Goal: Information Seeking & Learning: Check status

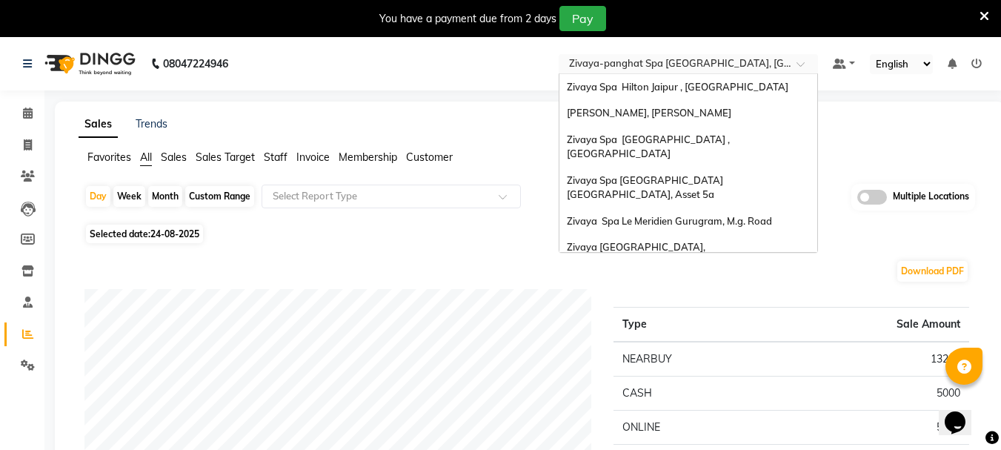
drag, startPoint x: 658, startPoint y: 65, endPoint x: 666, endPoint y: 71, distance: 9.5
click at [658, 64] on input "text" at bounding box center [673, 65] width 215 height 15
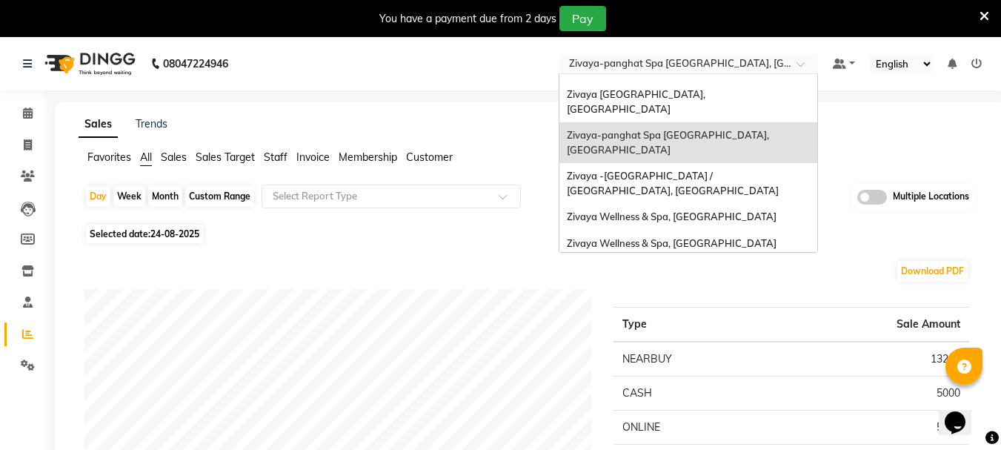
click at [654, 290] on span "Zivaya Aloft, Aerocity" at bounding box center [628, 296] width 122 height 12
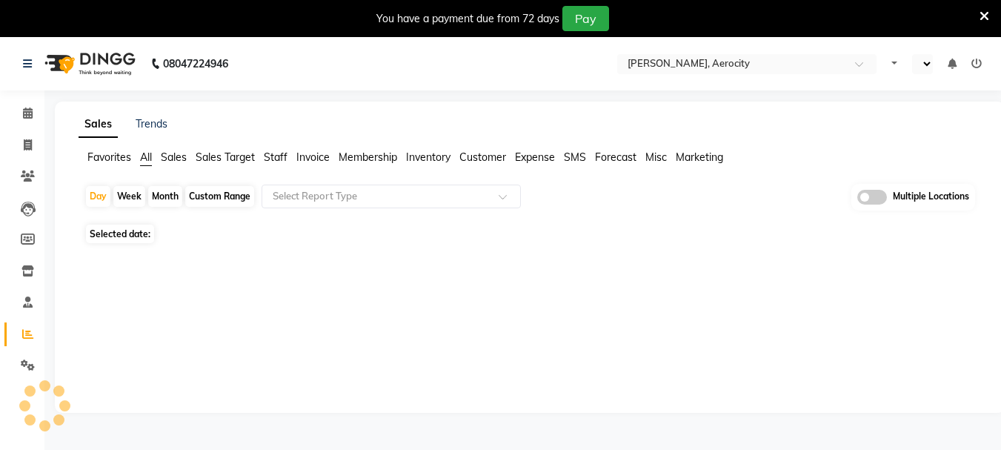
select select "en"
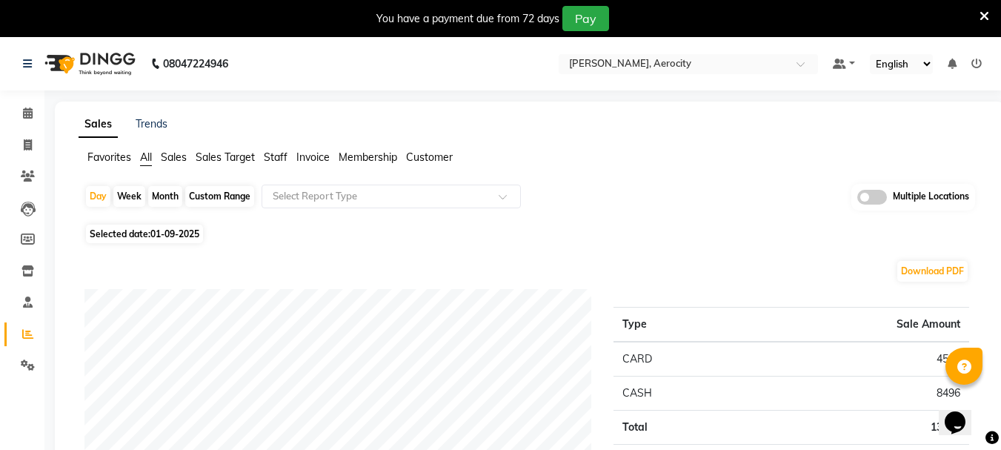
click at [139, 227] on span "Selected date: [DATE]" at bounding box center [144, 233] width 117 height 19
select select "9"
select select "2025"
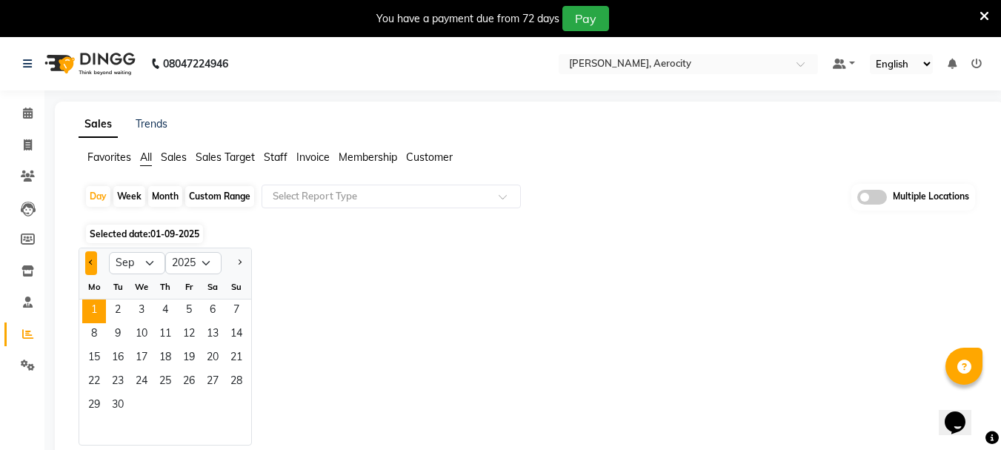
click at [94, 265] on button "Previous month" at bounding box center [91, 263] width 12 height 24
select select "8"
click at [188, 412] on span "29" at bounding box center [189, 406] width 24 height 24
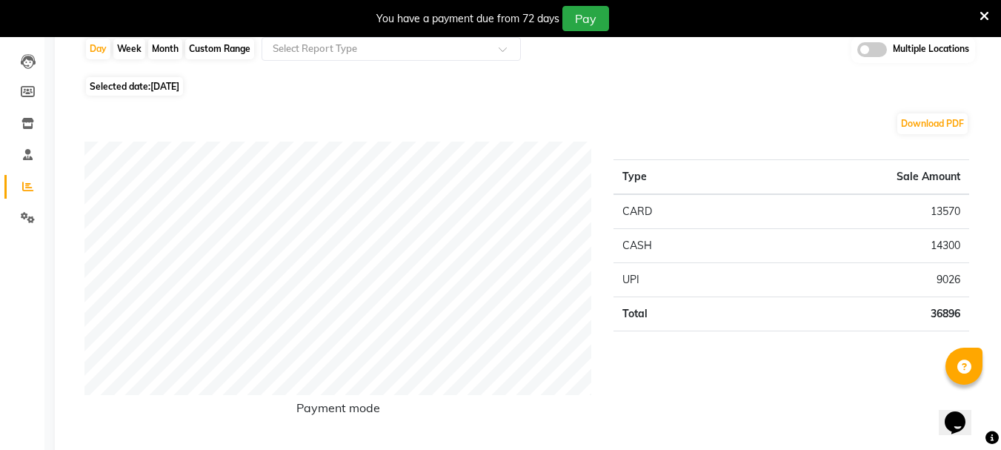
scroll to position [148, 0]
click at [179, 90] on span "[DATE]" at bounding box center [164, 85] width 29 height 11
select select "8"
select select "2025"
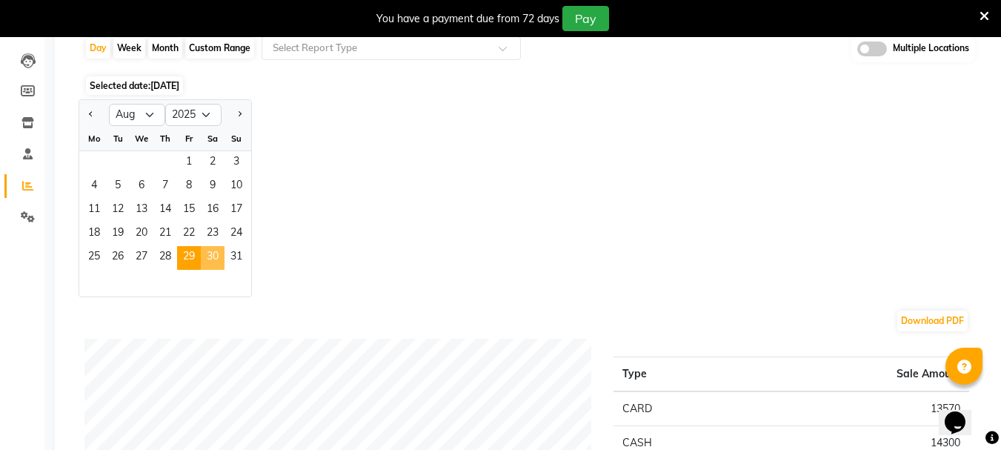
click at [207, 260] on span "30" at bounding box center [213, 258] width 24 height 24
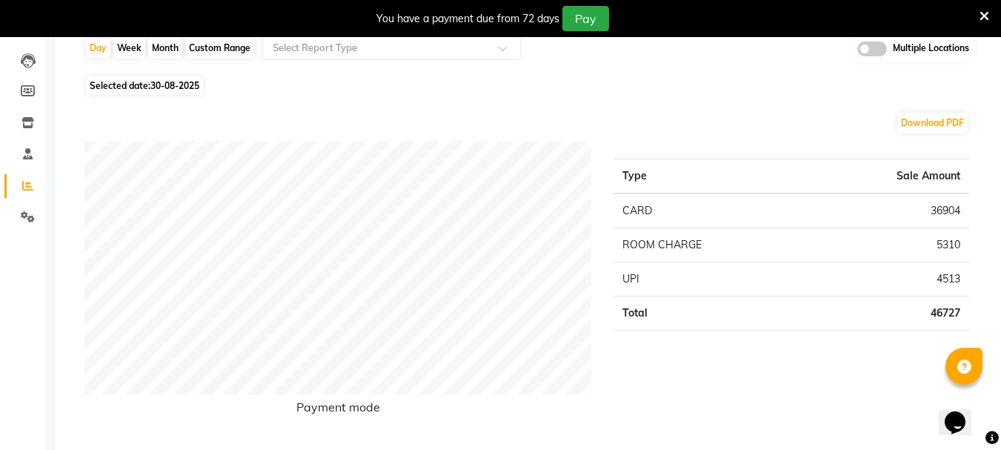
click at [150, 90] on span "Selected date: [DATE]" at bounding box center [144, 85] width 117 height 19
select select "8"
select select "2025"
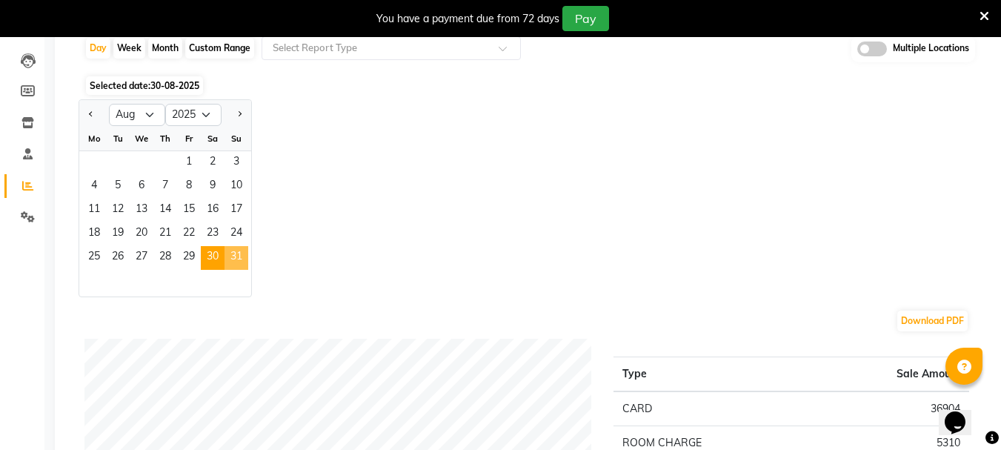
click at [241, 259] on span "31" at bounding box center [236, 258] width 24 height 24
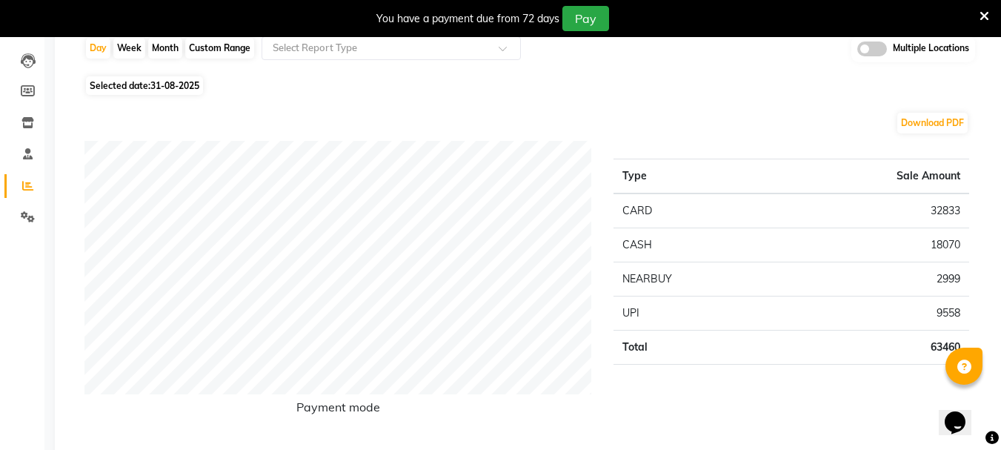
click at [164, 93] on span "Selected date: 31-08-2025" at bounding box center [144, 85] width 117 height 19
select select "8"
select select "2025"
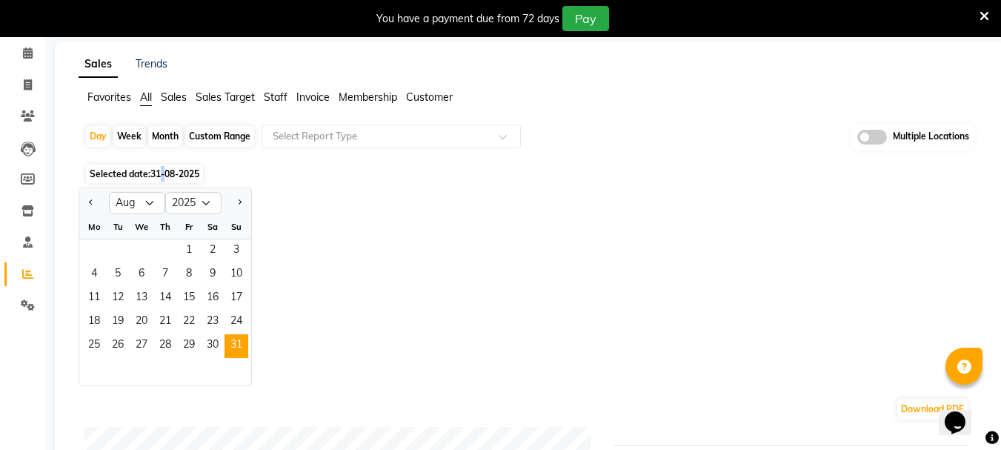
scroll to position [0, 0]
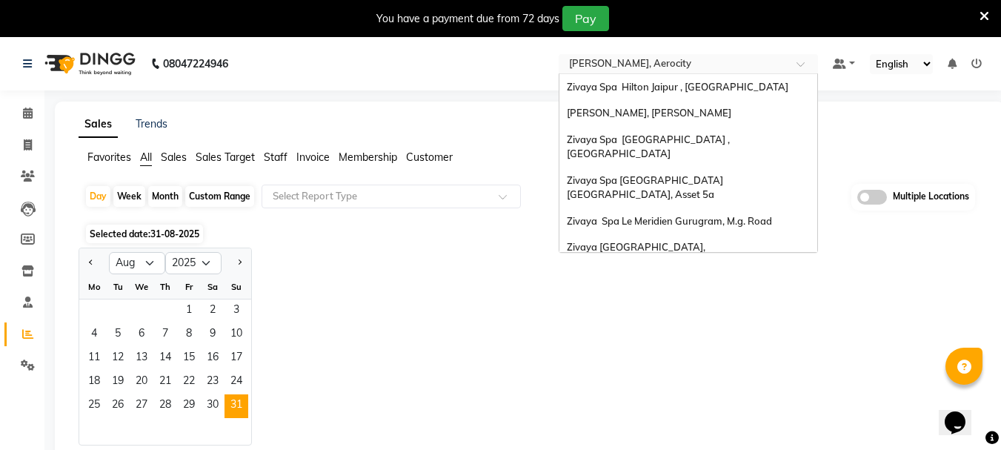
click at [650, 68] on input "text" at bounding box center [673, 65] width 215 height 15
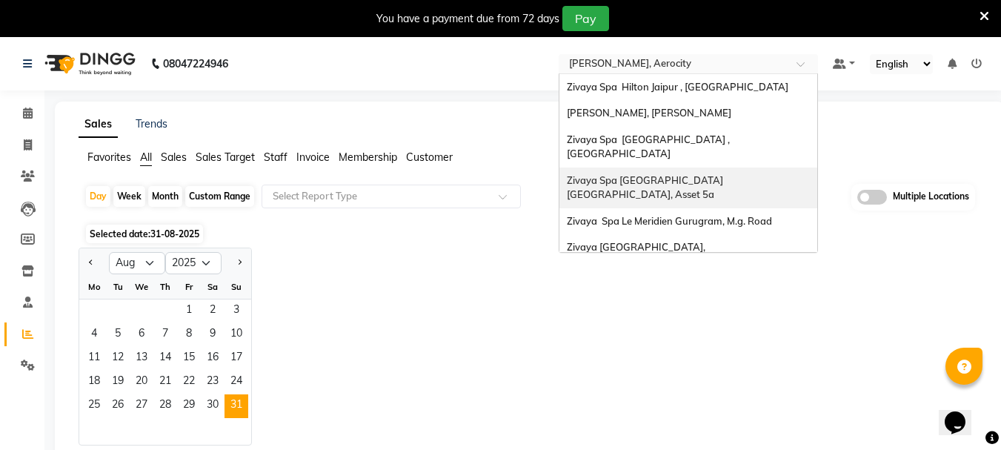
click at [675, 172] on div "Zivaya Spa [GEOGRAPHIC_DATA] [GEOGRAPHIC_DATA], Asset 5a" at bounding box center [688, 187] width 258 height 41
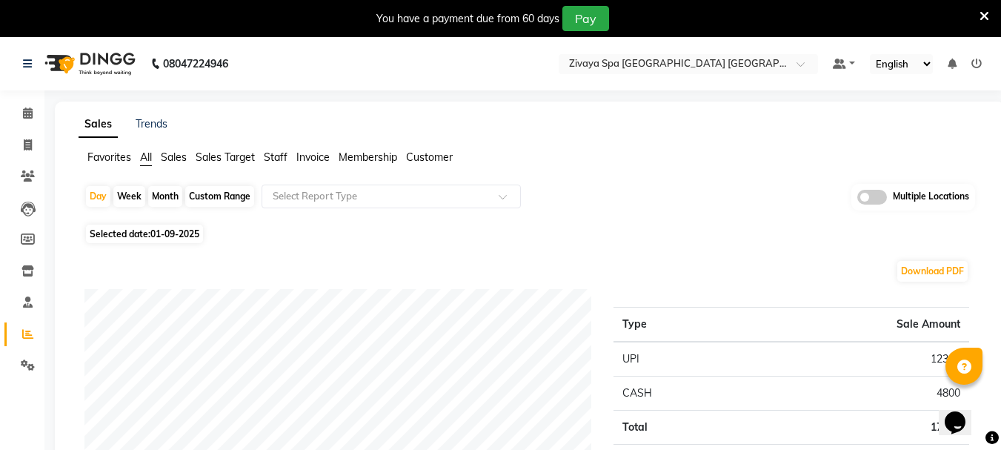
click at [129, 227] on span "Selected date: [DATE]" at bounding box center [144, 233] width 117 height 19
select select "9"
select select "2025"
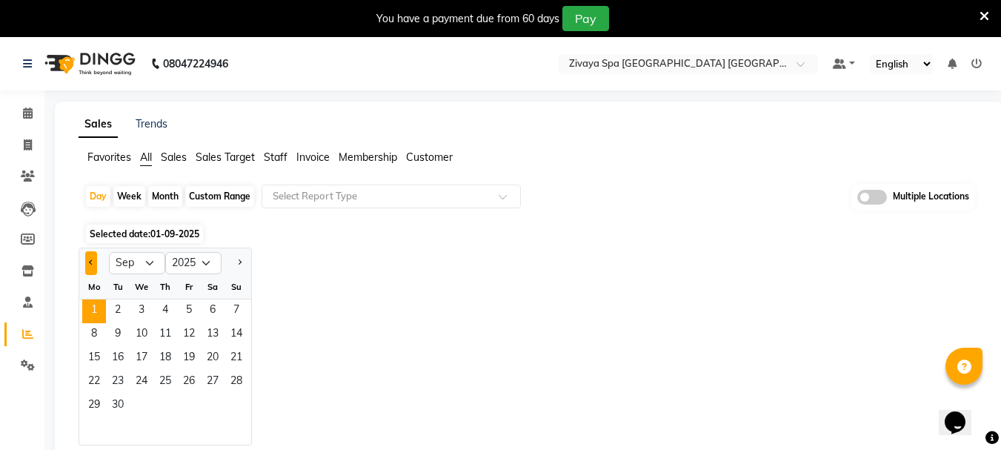
click at [96, 262] on button "Previous month" at bounding box center [91, 263] width 12 height 24
select select "8"
click at [187, 403] on span "29" at bounding box center [189, 406] width 24 height 24
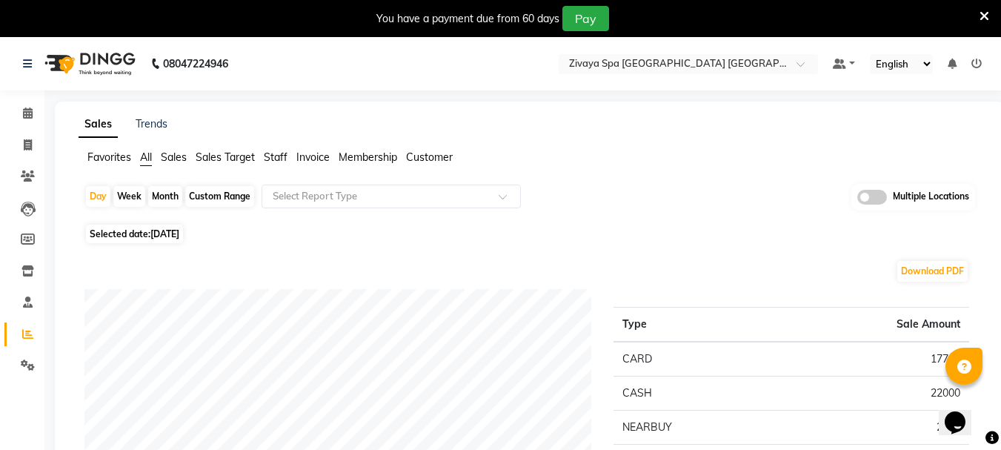
click at [157, 241] on span "Selected date: [DATE]" at bounding box center [134, 233] width 97 height 19
select select "8"
select select "2025"
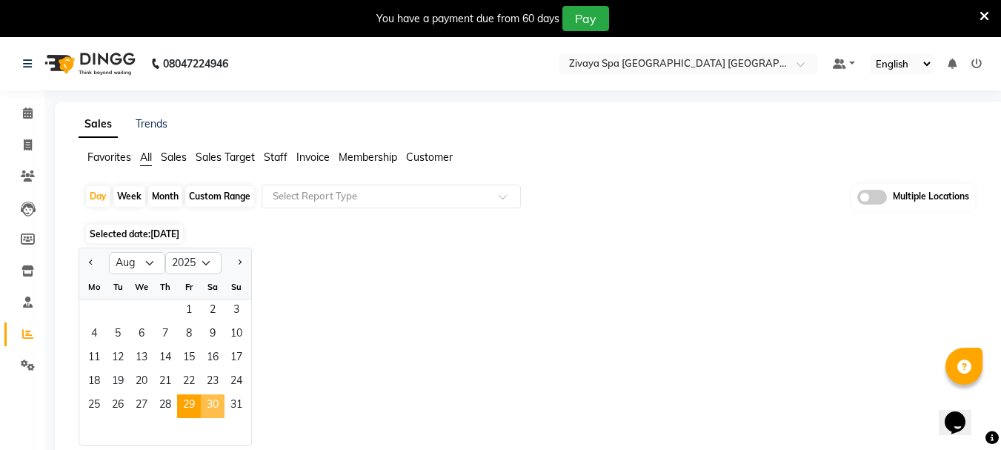
click at [210, 407] on span "30" at bounding box center [213, 406] width 24 height 24
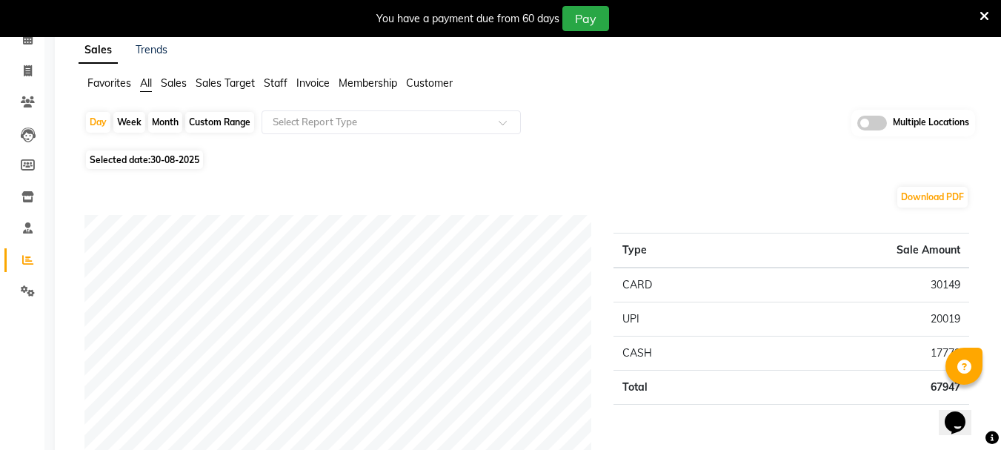
scroll to position [148, 0]
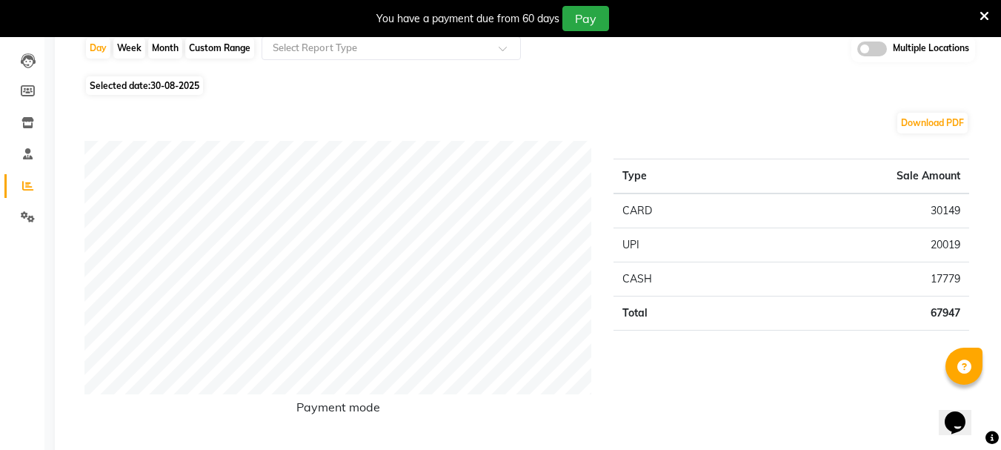
click at [146, 79] on span "Selected date: 30-08-2025" at bounding box center [144, 85] width 117 height 19
select select "8"
select select "2025"
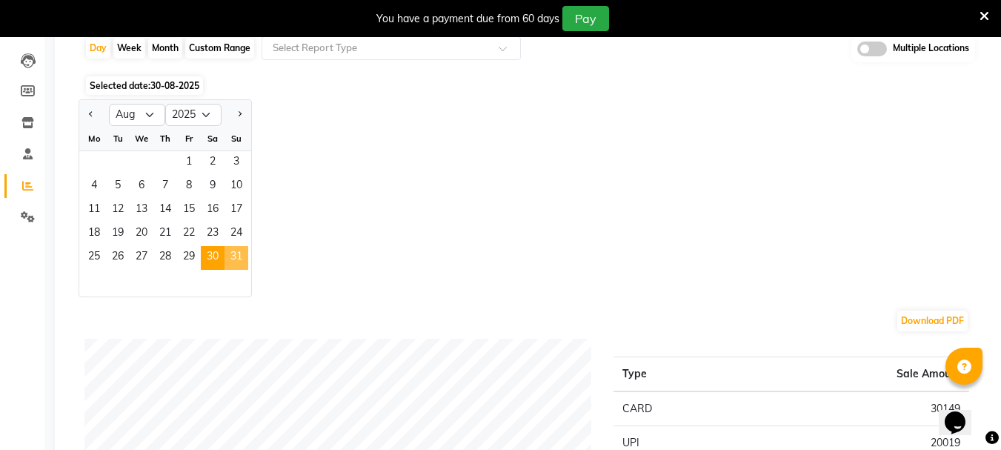
click at [239, 258] on span "31" at bounding box center [236, 258] width 24 height 24
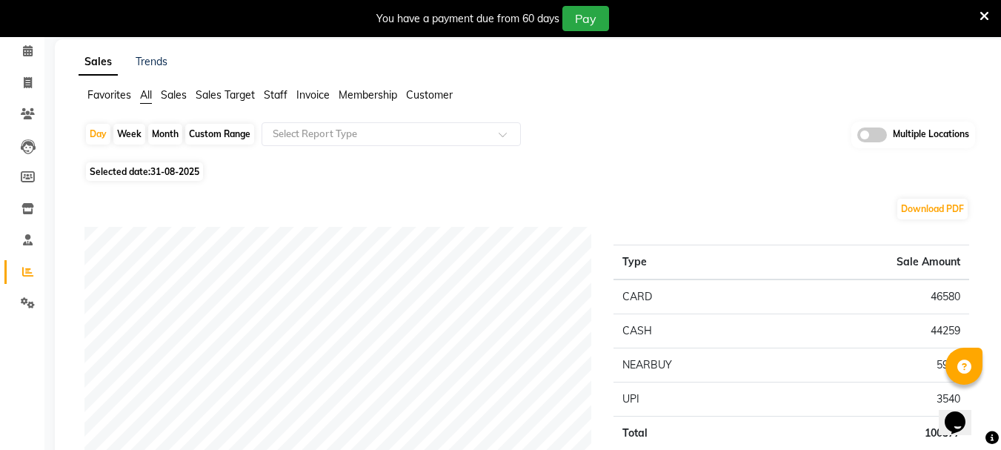
scroll to position [0, 0]
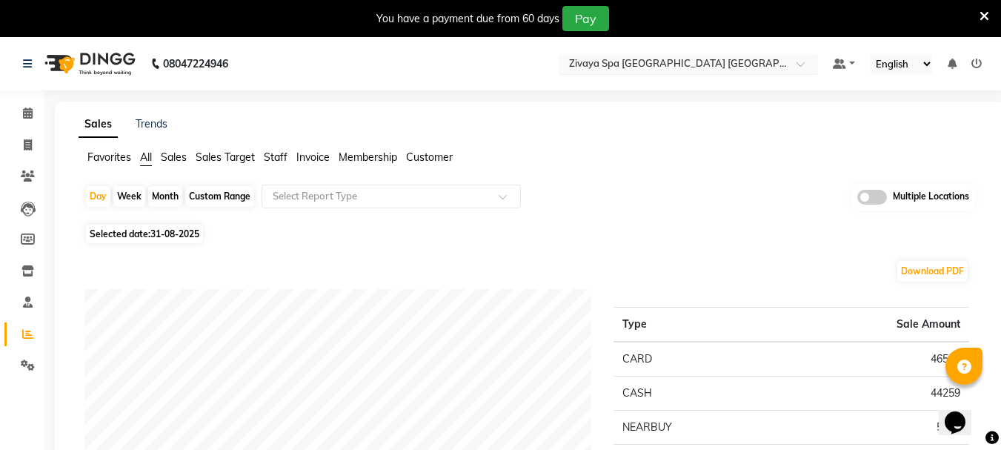
click at [636, 65] on input "text" at bounding box center [673, 65] width 215 height 15
click at [496, 270] on div "Download PDF" at bounding box center [526, 271] width 884 height 24
click at [726, 50] on nav "08047224946 Select Location × Zivaya Spa Pride Plaza New Delhi, Asset 5a Defaul…" at bounding box center [500, 63] width 1001 height 53
click at [725, 62] on input "text" at bounding box center [673, 65] width 215 height 15
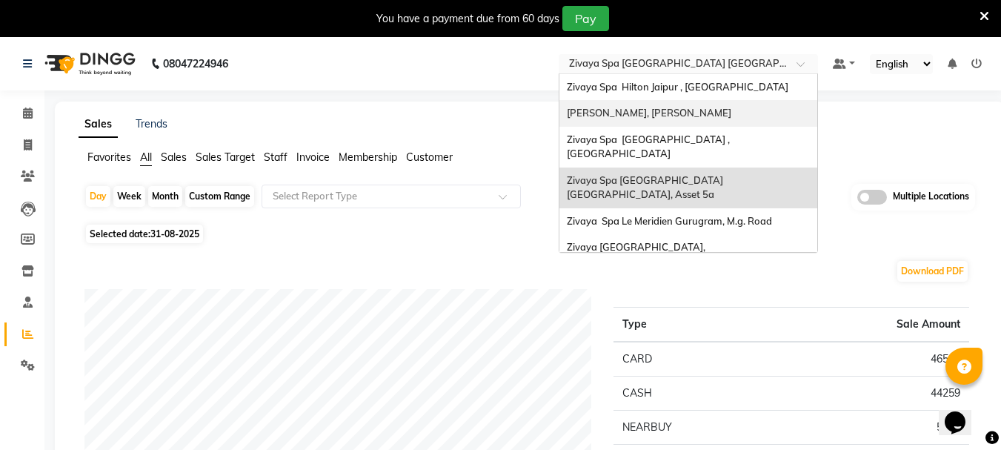
click at [664, 110] on span "[PERSON_NAME], [PERSON_NAME]" at bounding box center [649, 113] width 164 height 12
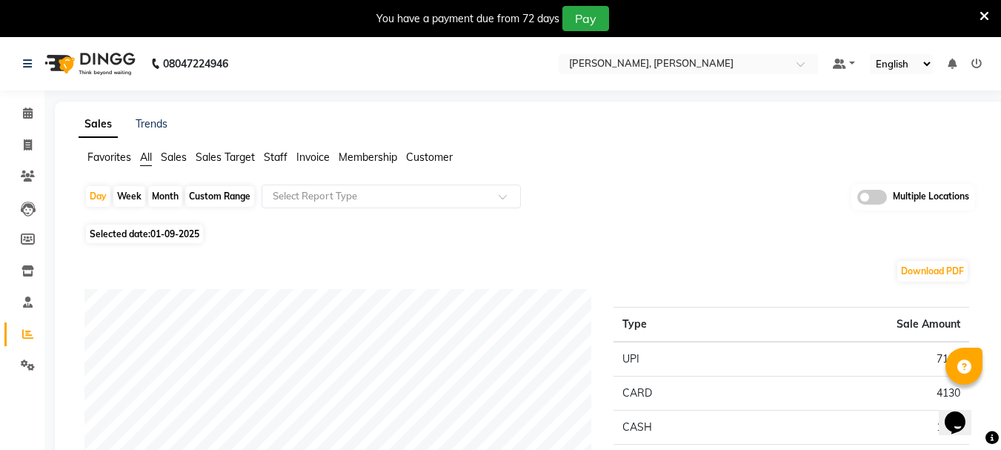
click at [167, 227] on span "Selected date: [DATE]" at bounding box center [144, 233] width 117 height 19
select select "9"
select select "2025"
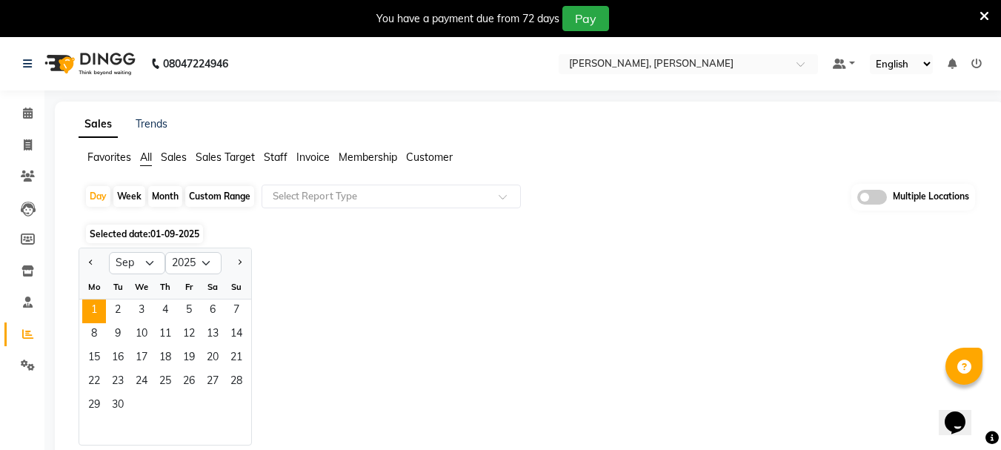
click at [99, 272] on div at bounding box center [94, 263] width 30 height 24
click at [96, 267] on button "Previous month" at bounding box center [91, 263] width 12 height 24
select select "8"
click at [192, 409] on span "29" at bounding box center [189, 406] width 24 height 24
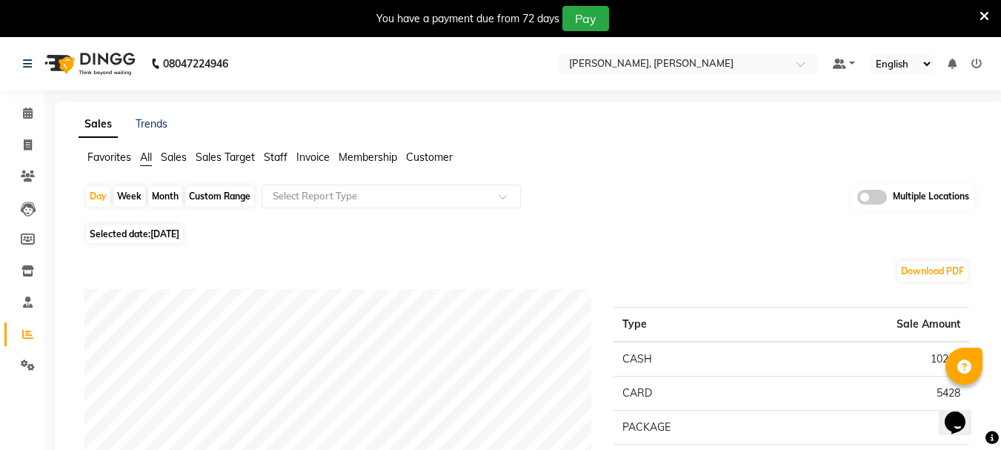
click at [112, 238] on span "Selected date: [DATE]" at bounding box center [134, 233] width 97 height 19
select select "8"
select select "2025"
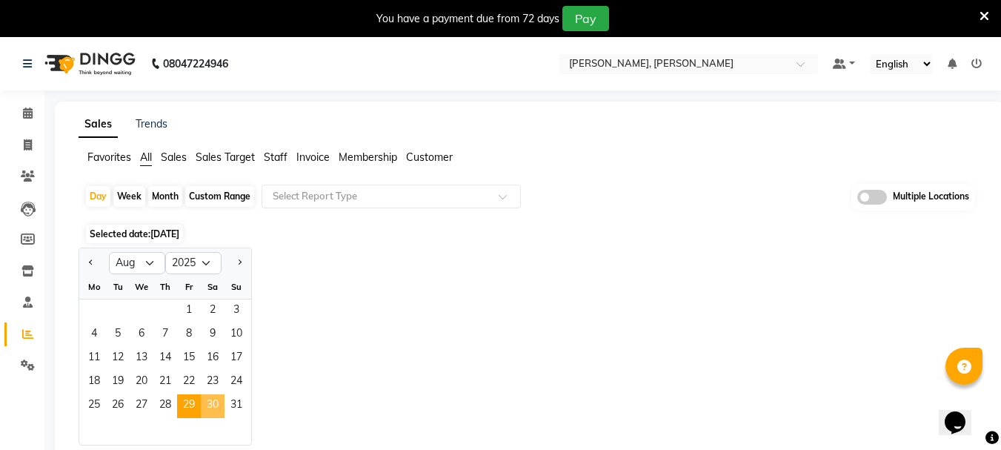
click at [212, 405] on span "30" at bounding box center [213, 406] width 24 height 24
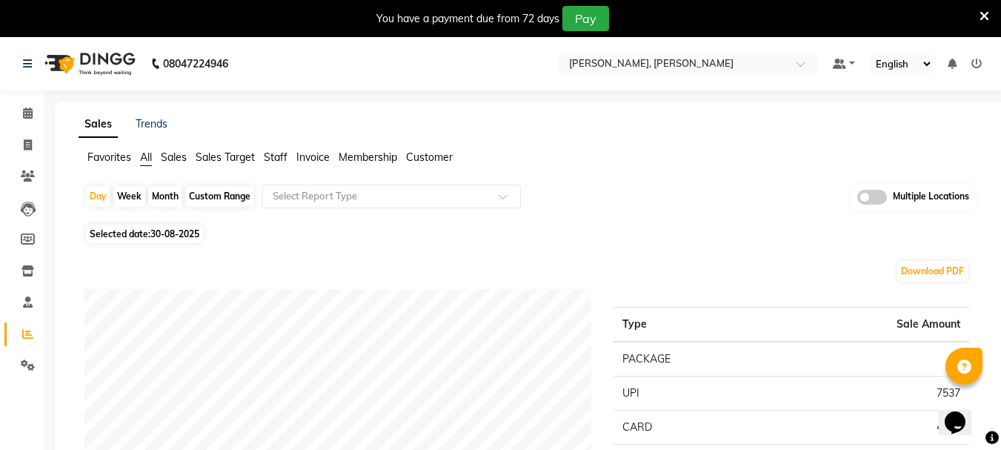
scroll to position [148, 0]
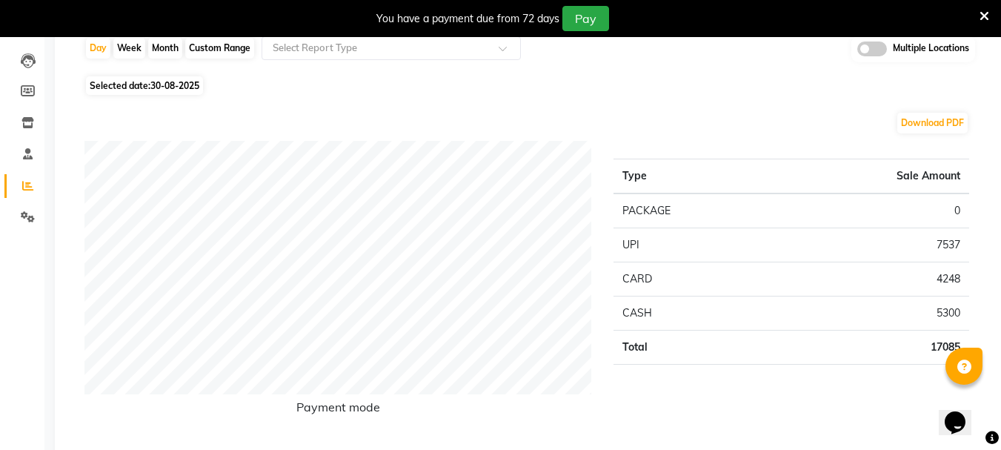
click at [167, 88] on span "30-08-2025" at bounding box center [174, 85] width 49 height 11
select select "8"
select select "2025"
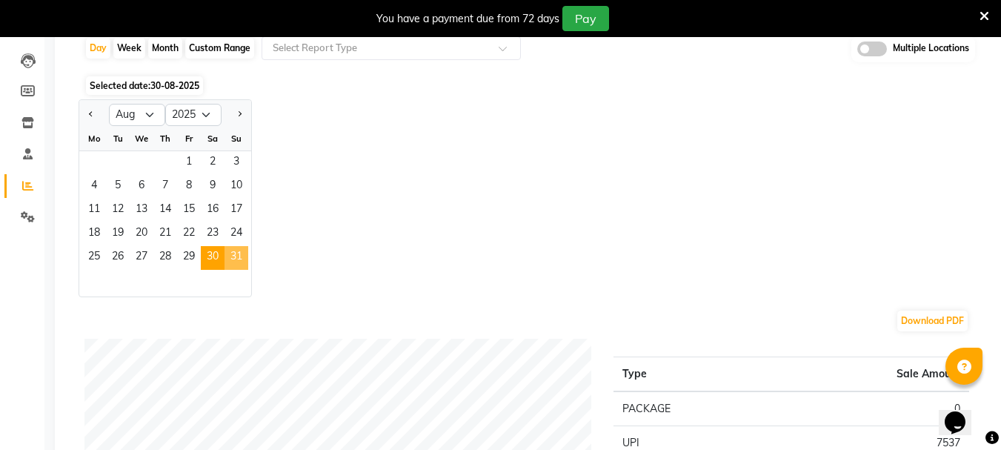
click at [236, 256] on span "31" at bounding box center [236, 258] width 24 height 24
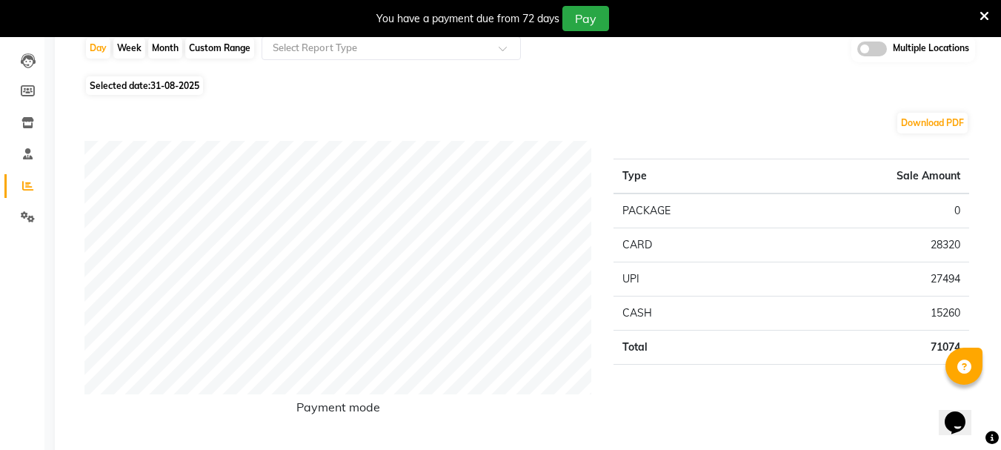
scroll to position [0, 0]
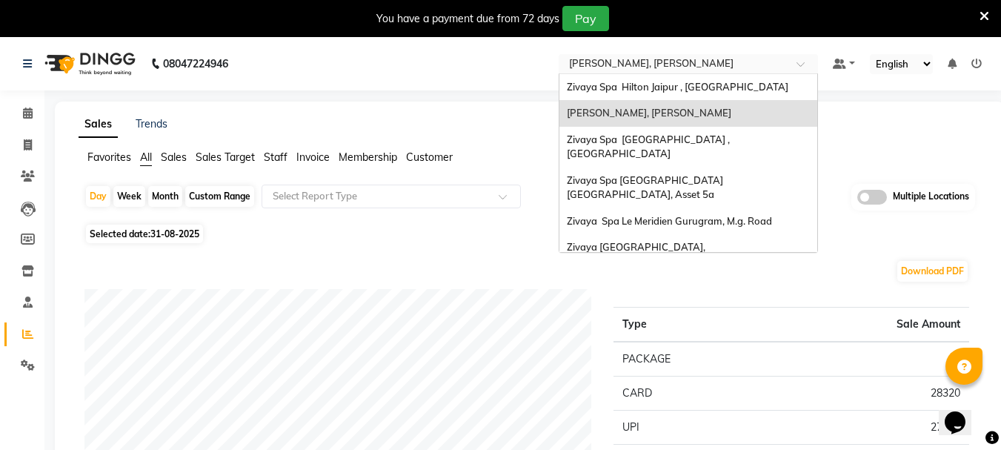
click at [637, 64] on input "text" at bounding box center [673, 65] width 215 height 15
click at [671, 215] on span "Zivaya Spa Le Meridien Gurugram, M.g. Road" at bounding box center [669, 221] width 205 height 12
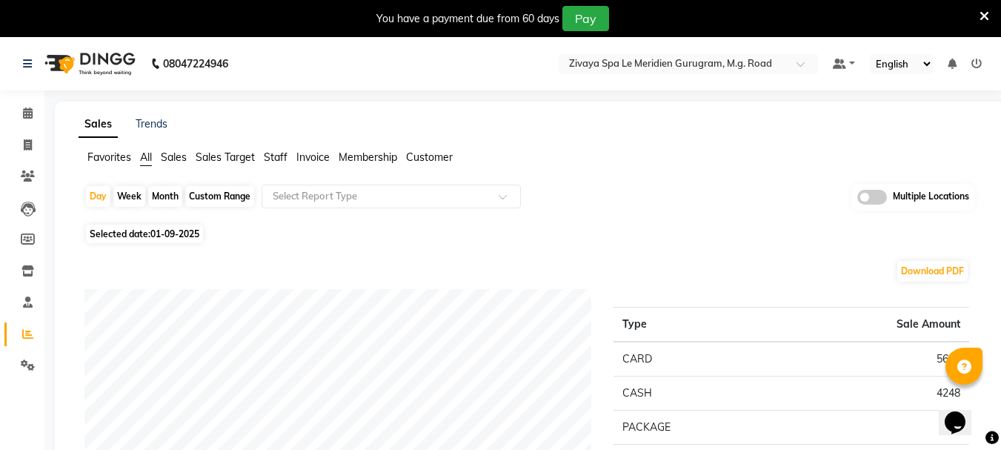
click at [165, 232] on span "01-09-2025" at bounding box center [174, 233] width 49 height 11
select select "9"
select select "2025"
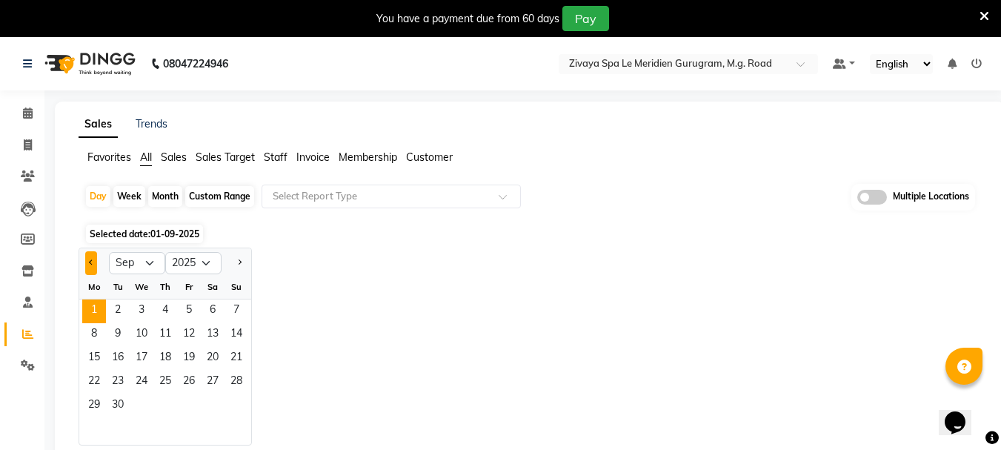
click at [93, 266] on button "Previous month" at bounding box center [91, 263] width 12 height 24
select select "8"
click at [198, 399] on span "29" at bounding box center [189, 406] width 24 height 24
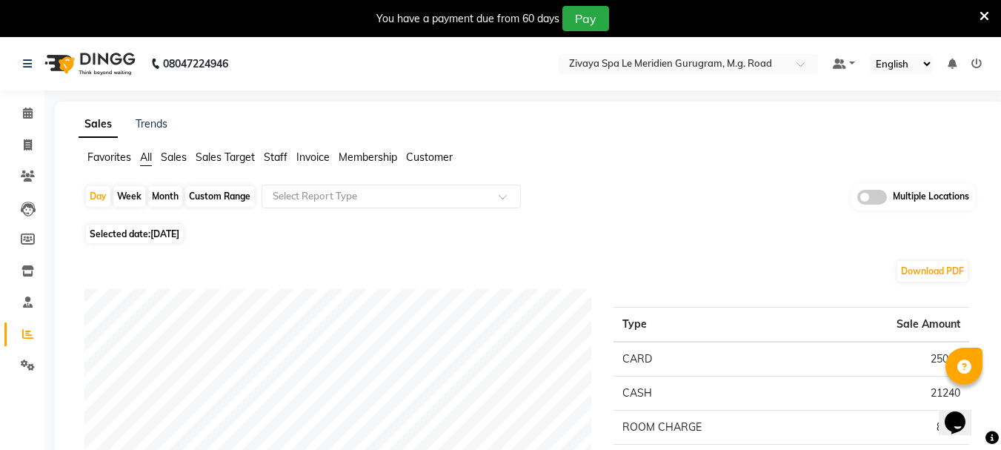
click at [168, 237] on span "[DATE]" at bounding box center [164, 233] width 29 height 11
select select "8"
select select "2025"
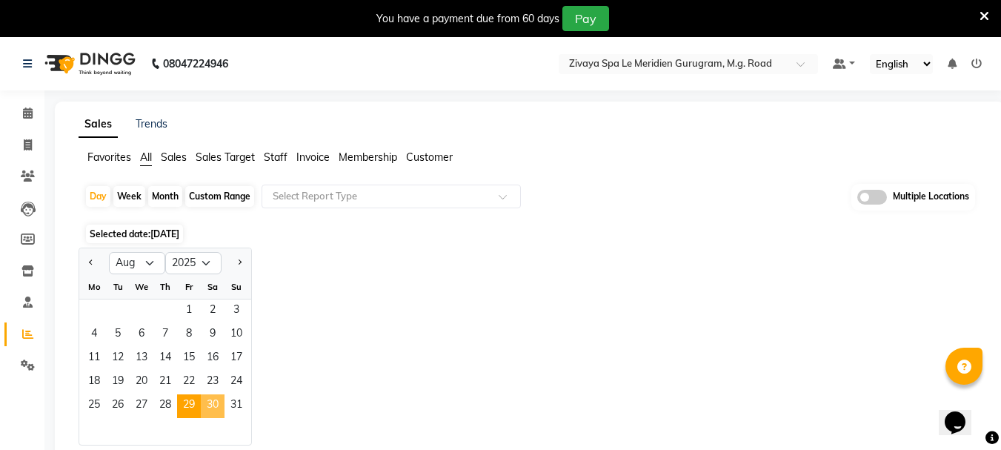
click at [219, 411] on span "30" at bounding box center [213, 406] width 24 height 24
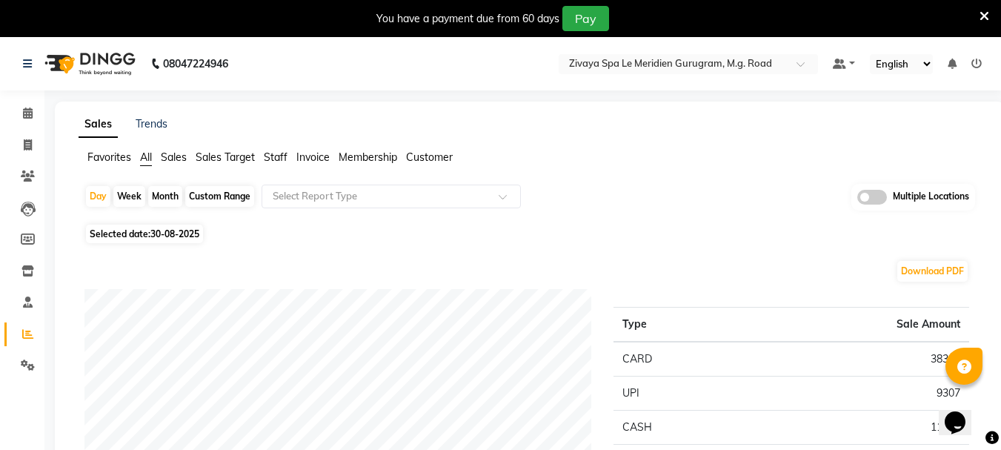
click at [113, 233] on span "Selected date: 30-08-2025" at bounding box center [144, 233] width 117 height 19
select select "8"
select select "2025"
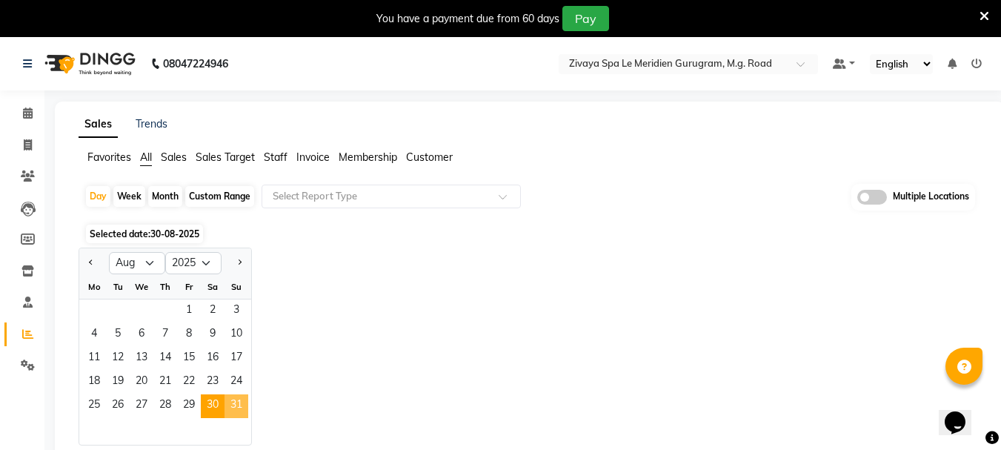
click at [241, 401] on span "31" at bounding box center [236, 406] width 24 height 24
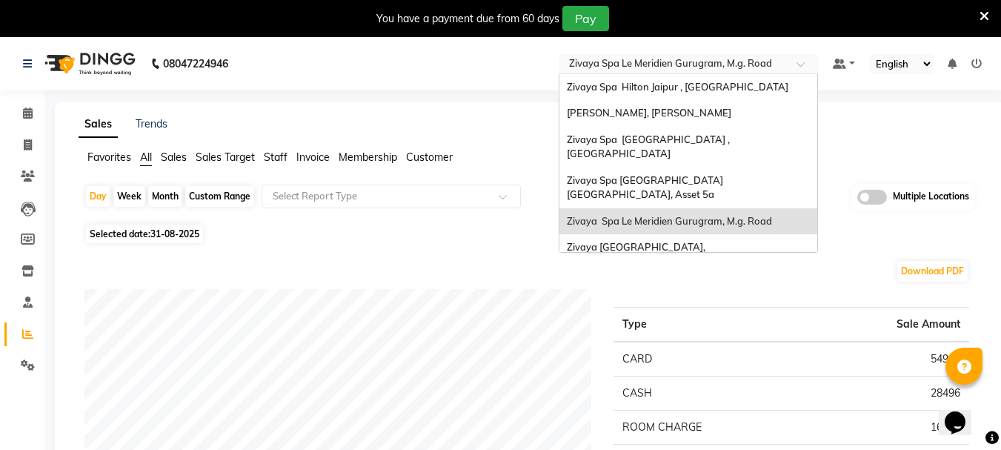
click at [642, 59] on input "text" at bounding box center [673, 65] width 215 height 15
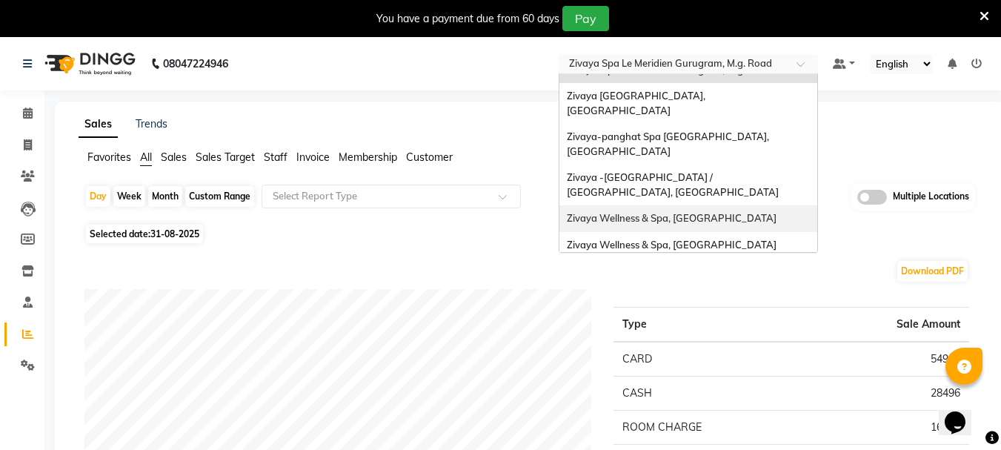
scroll to position [152, 0]
click at [682, 231] on div "Zivaya Wellness & Spa, [GEOGRAPHIC_DATA]" at bounding box center [688, 244] width 258 height 27
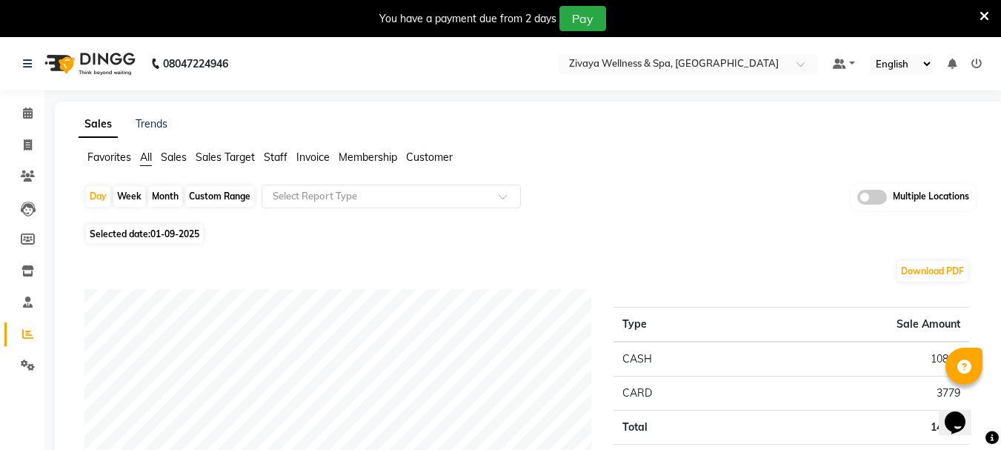
click at [153, 225] on span "Selected date: 01-09-2025" at bounding box center [144, 233] width 117 height 19
select select "9"
select select "2025"
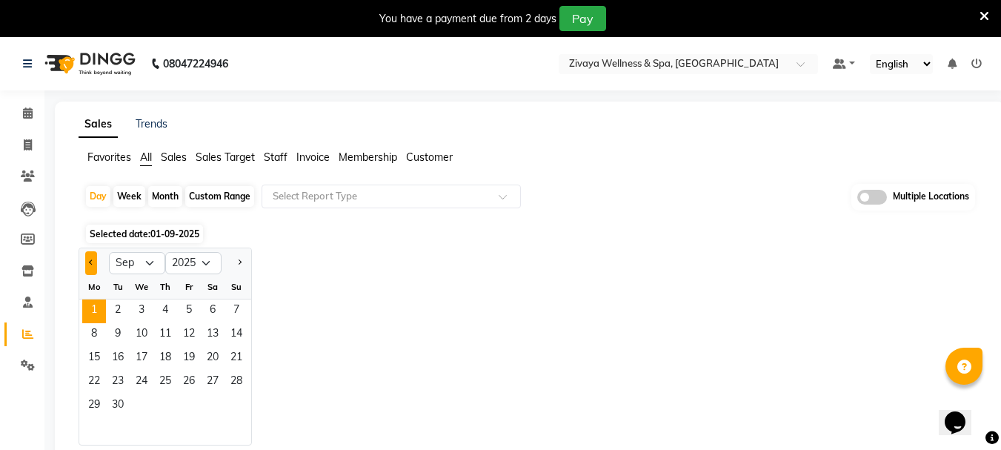
click at [97, 267] on button "Previous month" at bounding box center [91, 263] width 12 height 24
select select "8"
click at [190, 404] on span "29" at bounding box center [189, 406] width 24 height 24
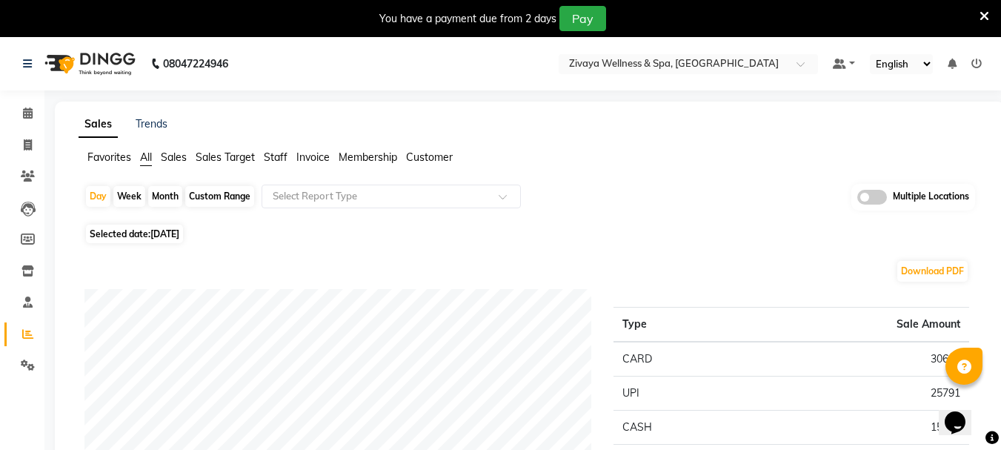
click at [160, 236] on span "29-08-2025" at bounding box center [164, 233] width 29 height 11
select select "8"
select select "2025"
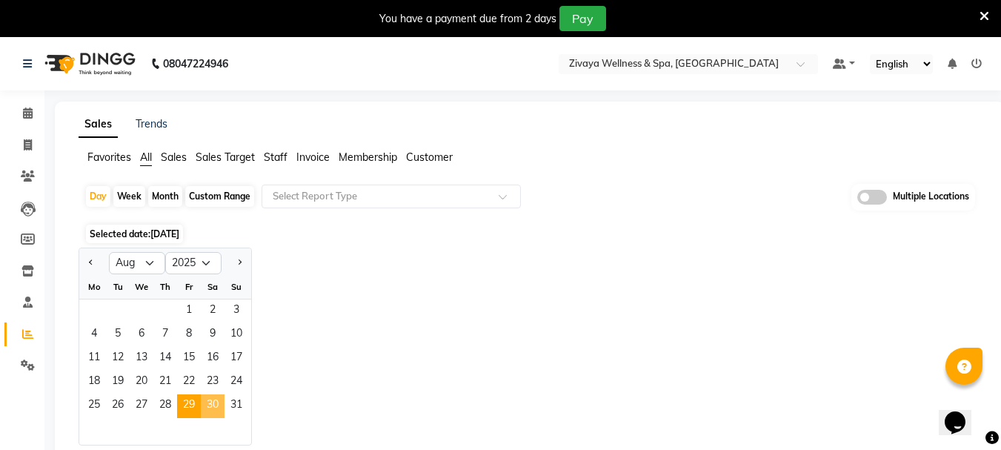
click at [217, 411] on span "30" at bounding box center [213, 406] width 24 height 24
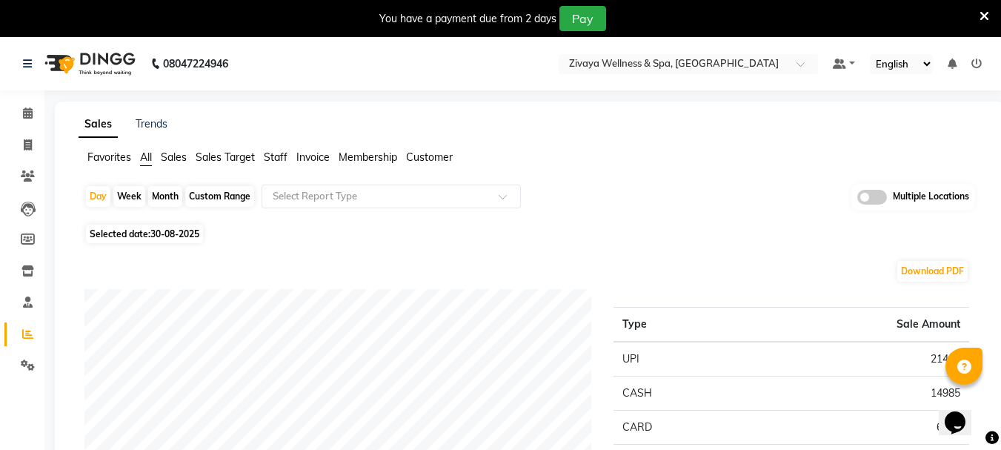
scroll to position [148, 0]
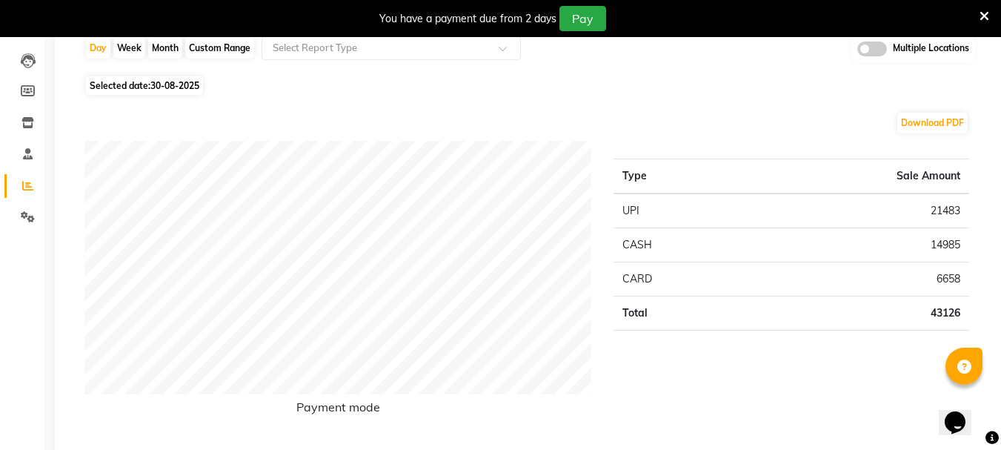
click at [180, 90] on span "30-08-2025" at bounding box center [174, 85] width 49 height 11
select select "8"
select select "2025"
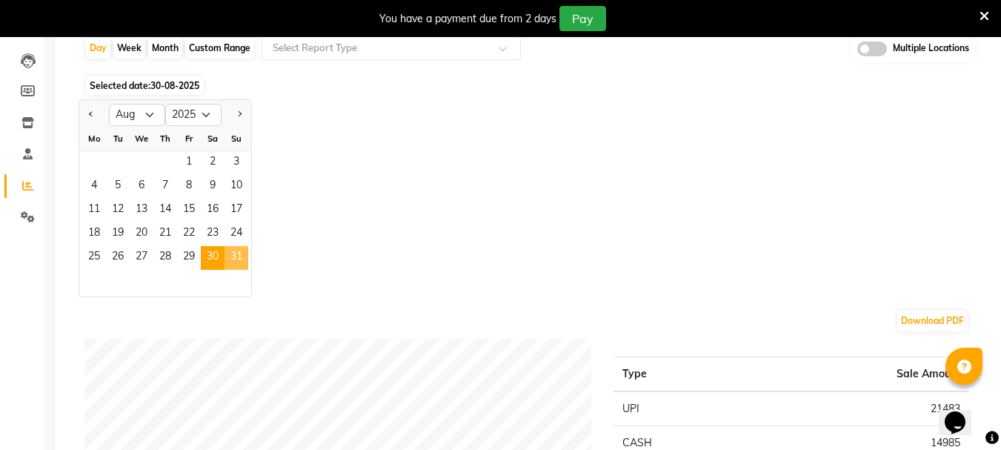
click at [236, 248] on span "31" at bounding box center [236, 258] width 24 height 24
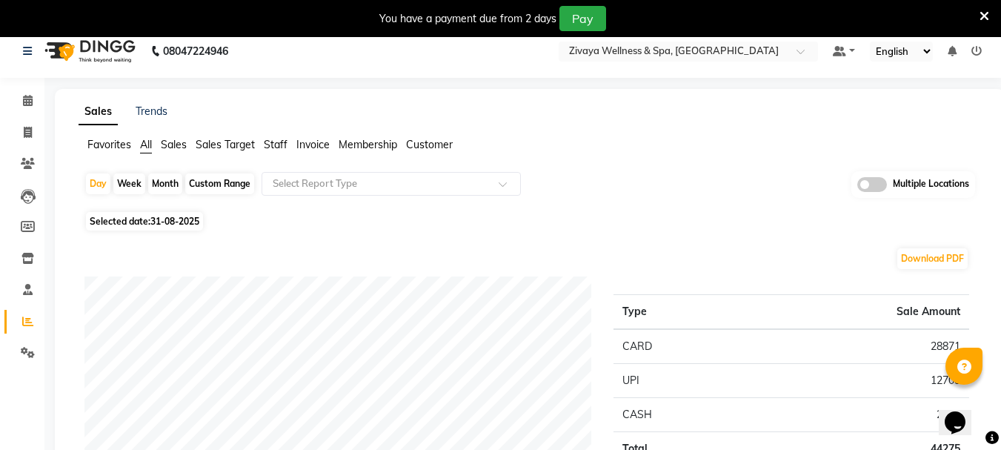
scroll to position [0, 0]
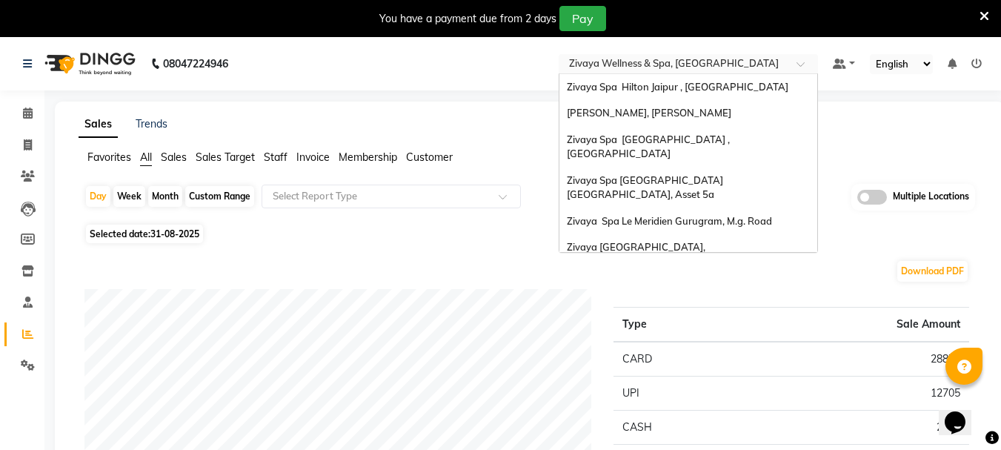
click at [628, 67] on input "text" at bounding box center [673, 65] width 215 height 15
click at [685, 241] on span "Zivaya Central Mall Indore, Indore" at bounding box center [638, 254] width 143 height 27
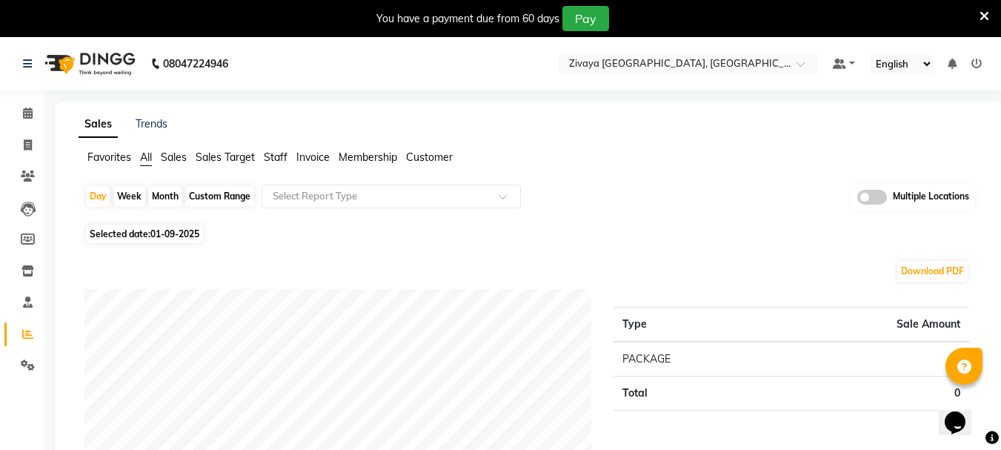
click at [164, 196] on div "Month" at bounding box center [165, 196] width 34 height 21
select select "9"
select select "2025"
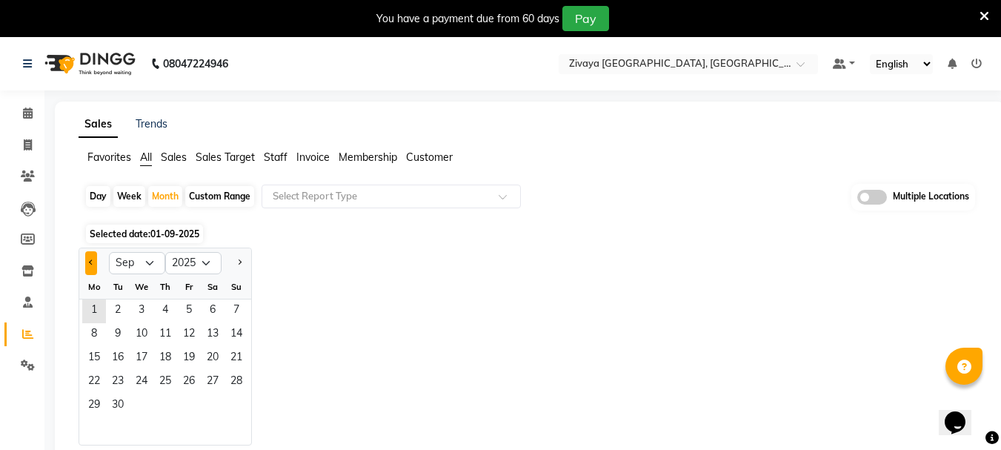
click at [89, 270] on button "Previous month" at bounding box center [91, 263] width 12 height 24
select select "8"
click at [186, 409] on span "29" at bounding box center [189, 406] width 24 height 24
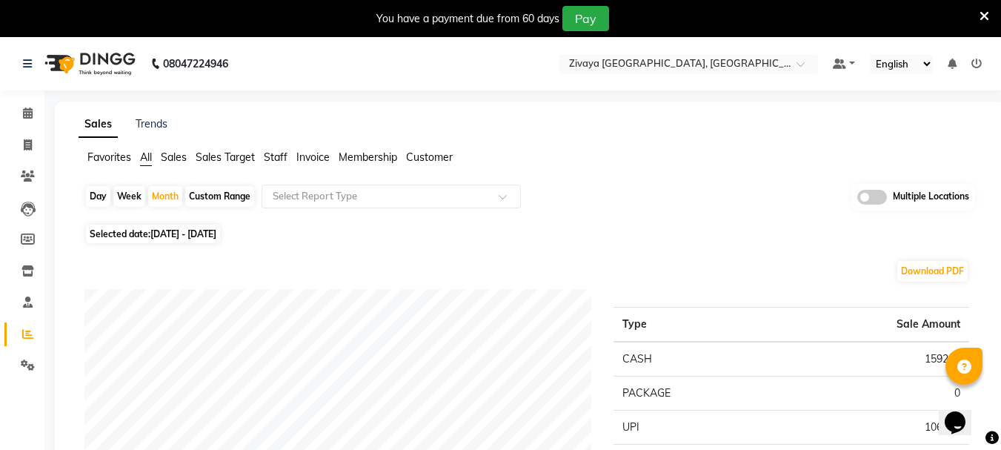
click at [96, 194] on div "Day" at bounding box center [98, 196] width 24 height 21
select select "8"
select select "2025"
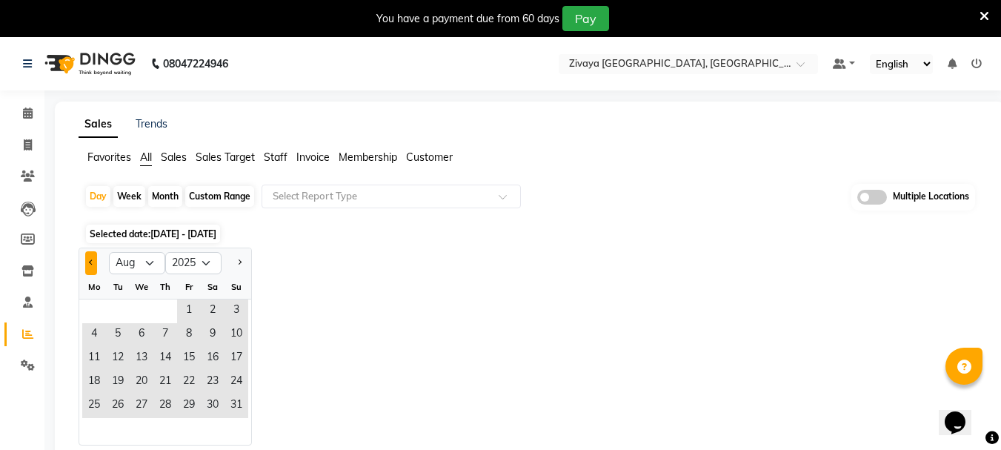
click at [93, 265] on button "Previous month" at bounding box center [91, 263] width 12 height 24
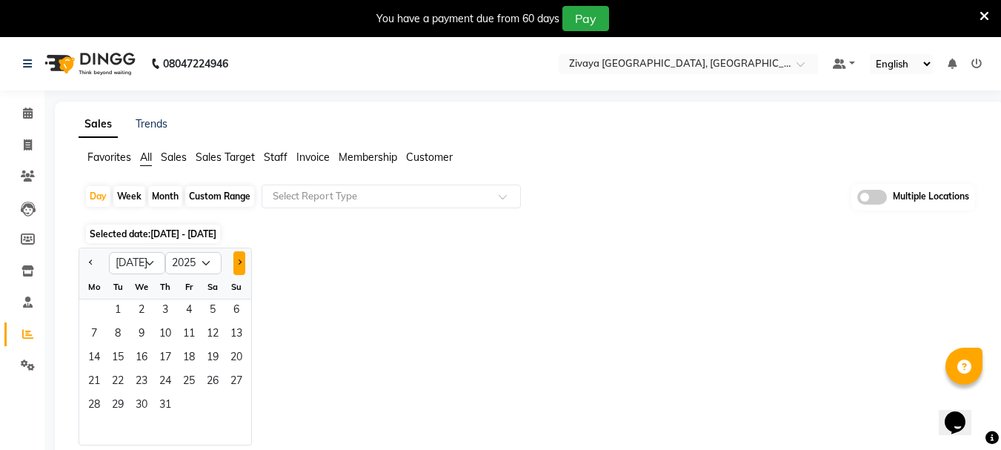
drag, startPoint x: 238, startPoint y: 260, endPoint x: 133, endPoint y: 385, distance: 164.0
click at [238, 260] on span "Next month" at bounding box center [238, 261] width 5 height 5
select select "8"
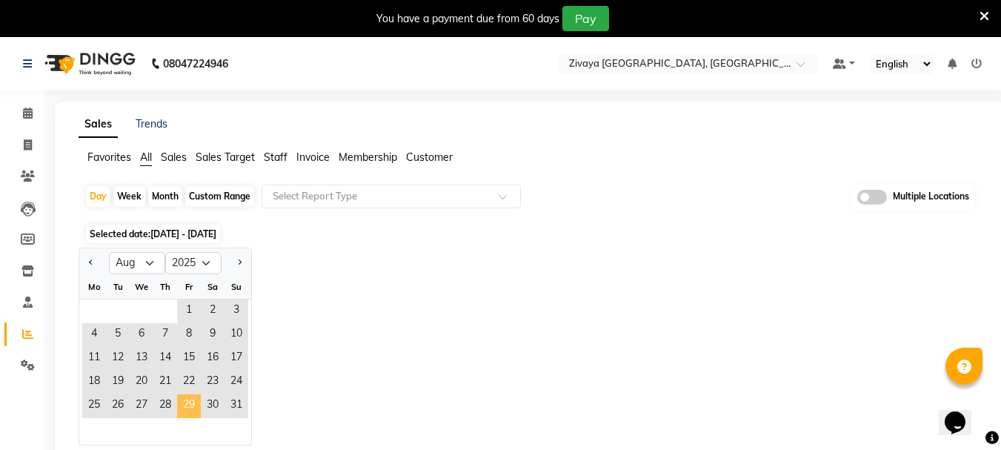
click at [181, 412] on span "29" at bounding box center [189, 406] width 24 height 24
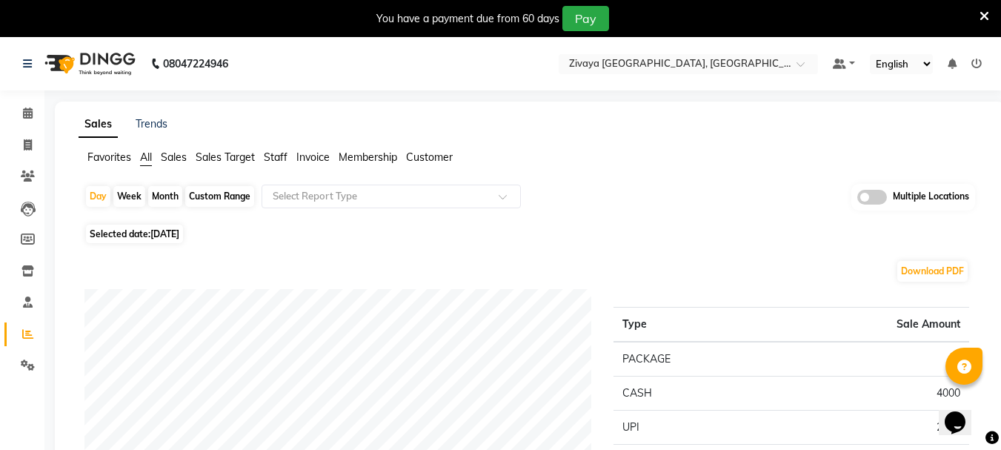
click at [154, 241] on span "Selected date: 29-08-2025" at bounding box center [134, 233] width 97 height 19
select select "8"
select select "2025"
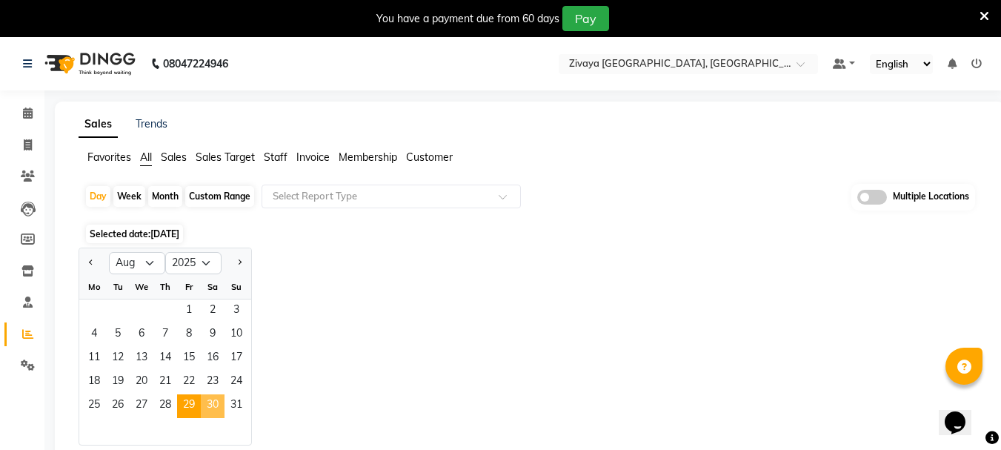
click at [210, 398] on span "30" at bounding box center [213, 406] width 24 height 24
click at [233, 404] on span "31" at bounding box center [236, 406] width 24 height 24
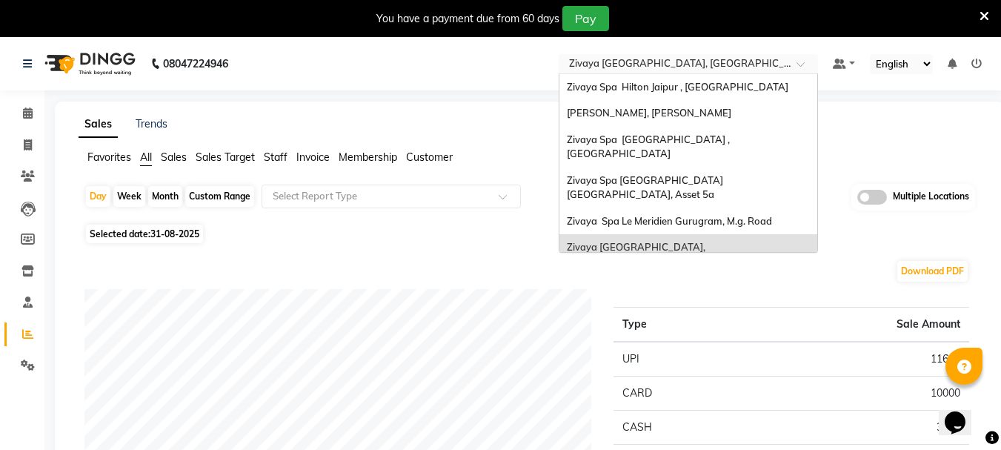
click at [639, 64] on input "text" at bounding box center [673, 65] width 215 height 15
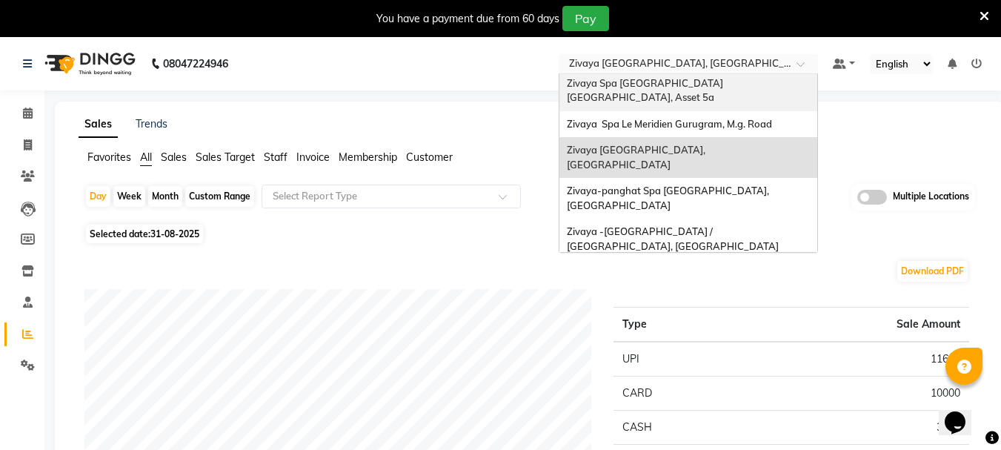
scroll to position [152, 0]
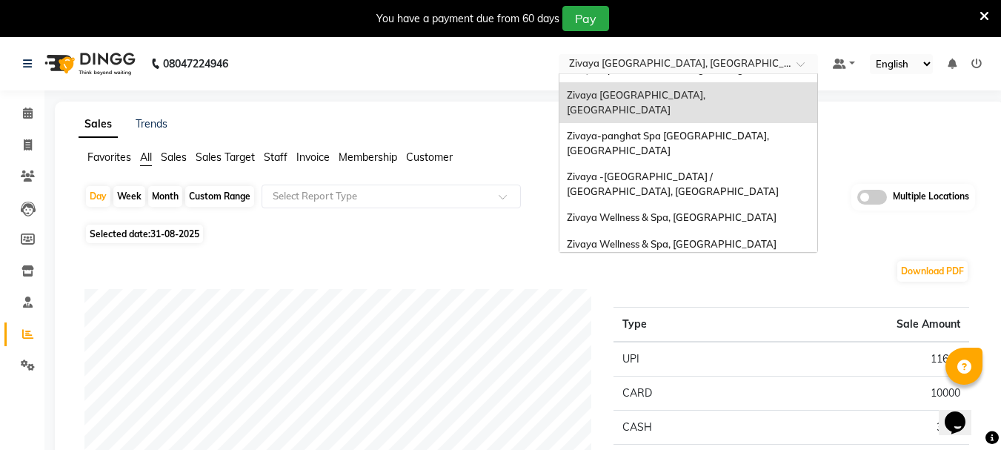
click at [671, 257] on div "The Qalm Spa, Meghdoot Garden" at bounding box center [688, 270] width 258 height 27
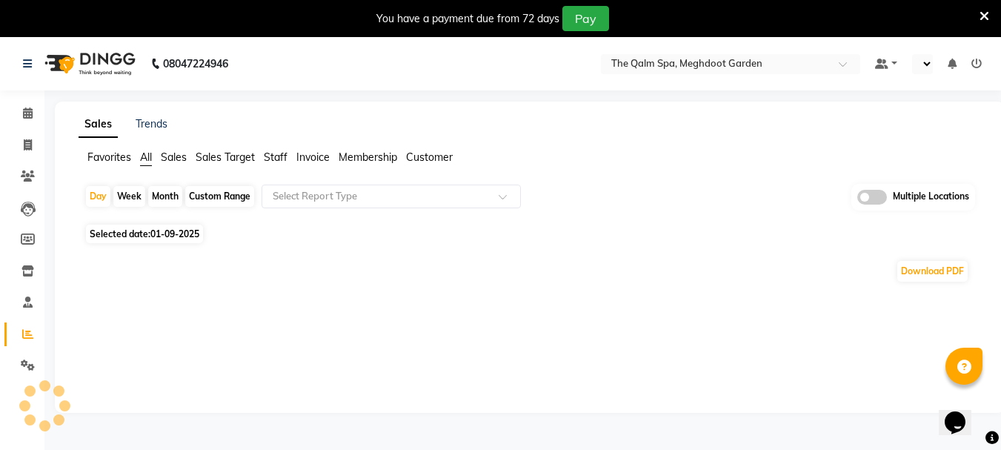
select select "en"
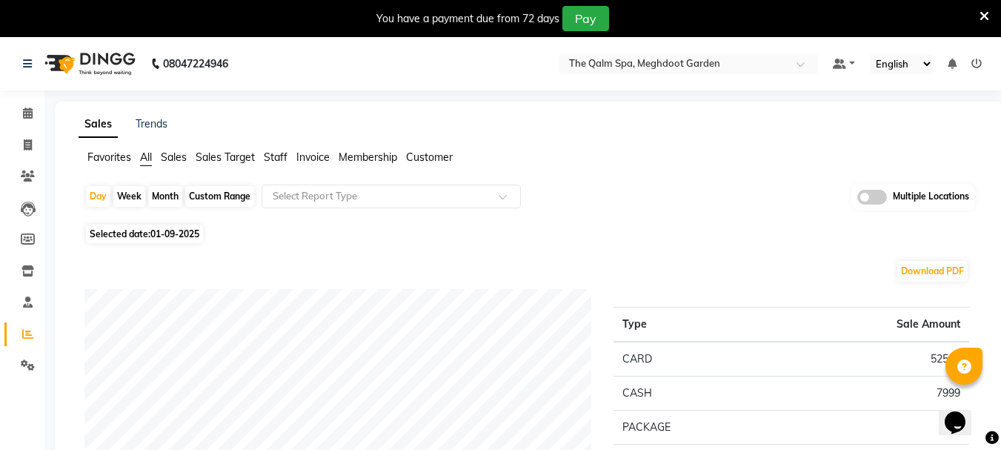
click at [161, 197] on div "Month" at bounding box center [165, 196] width 34 height 21
select select "9"
select select "2025"
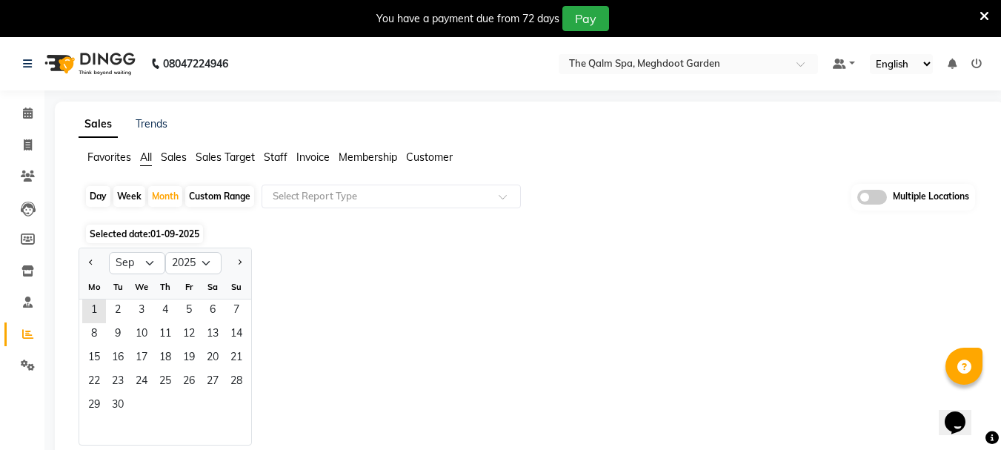
click at [100, 260] on div at bounding box center [94, 263] width 30 height 24
click at [98, 260] on div at bounding box center [94, 263] width 30 height 24
click at [92, 262] on span "Previous month" at bounding box center [91, 261] width 5 height 5
select select "8"
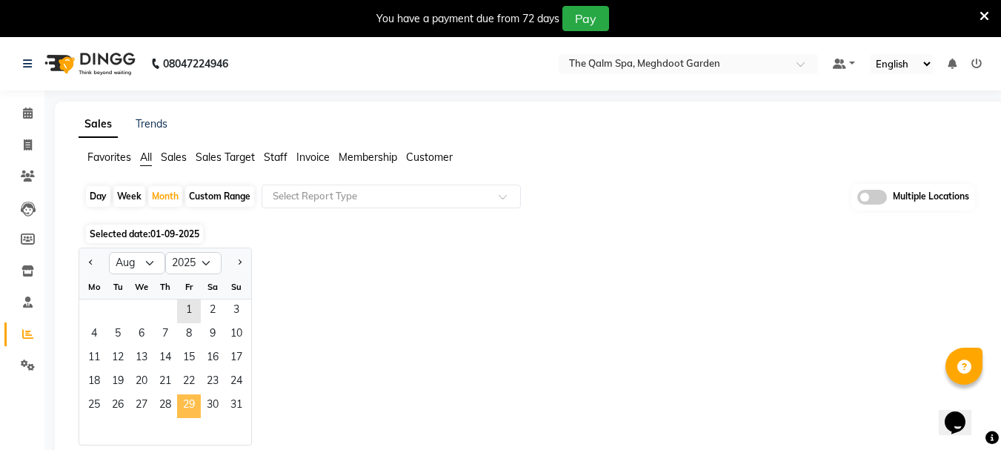
click at [188, 408] on span "29" at bounding box center [189, 406] width 24 height 24
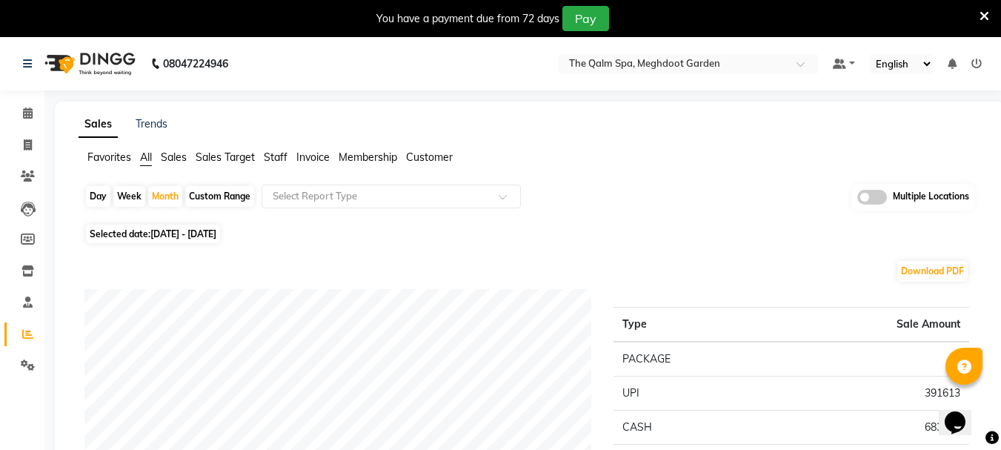
click at [91, 193] on div "Day" at bounding box center [98, 196] width 24 height 21
select select "8"
select select "2025"
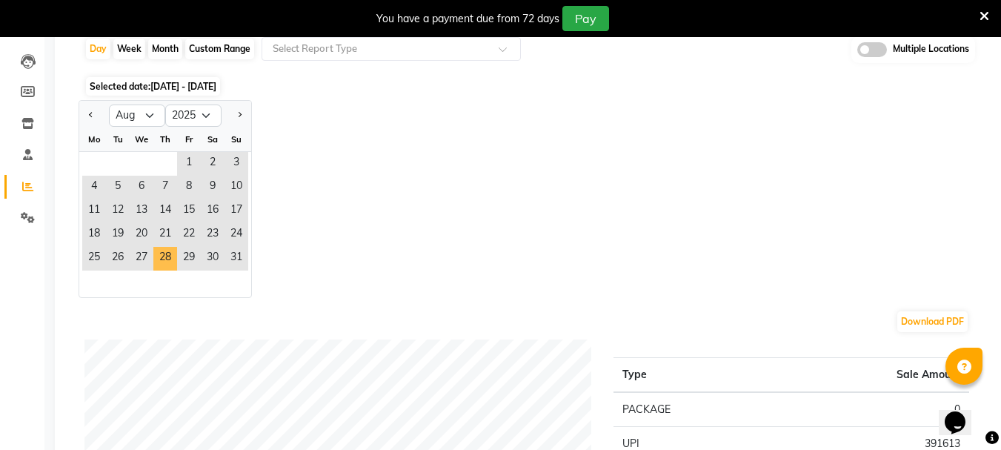
scroll to position [148, 0]
click at [193, 259] on span "29" at bounding box center [189, 258] width 24 height 24
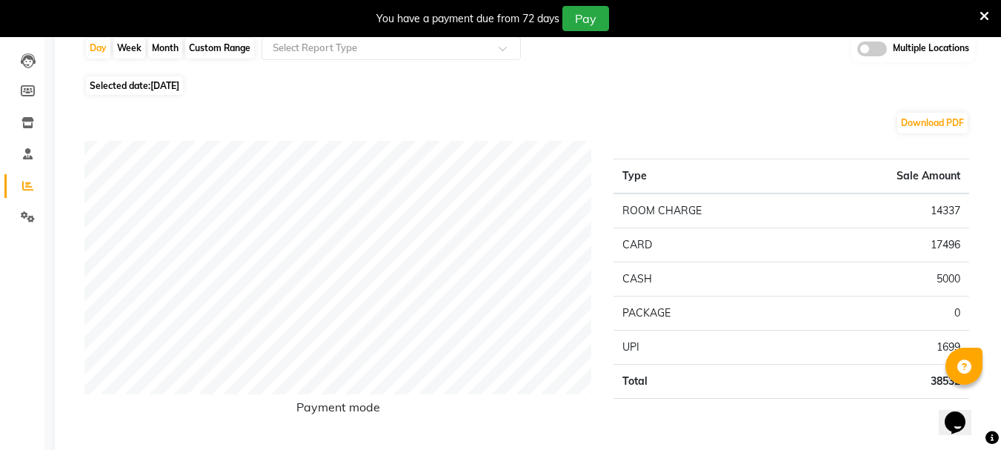
click at [179, 86] on span "[DATE]" at bounding box center [164, 85] width 29 height 11
select select "8"
select select "2025"
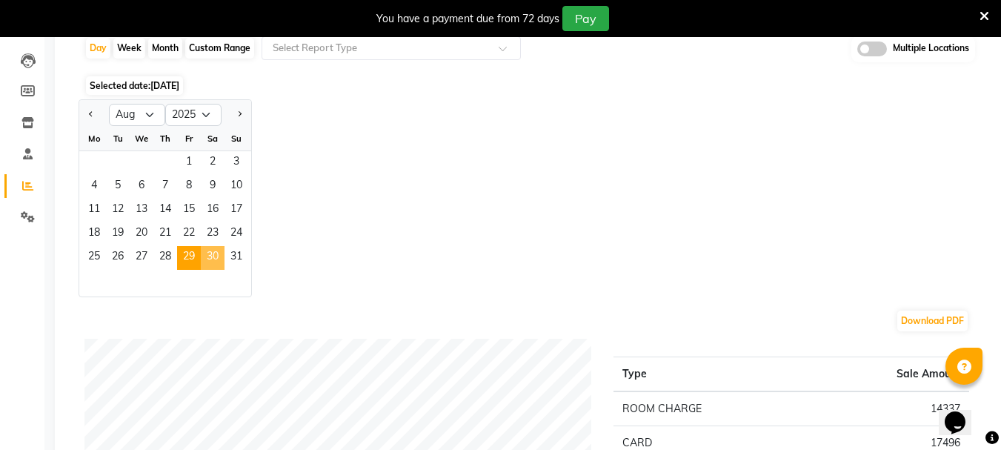
click at [205, 261] on span "30" at bounding box center [213, 258] width 24 height 24
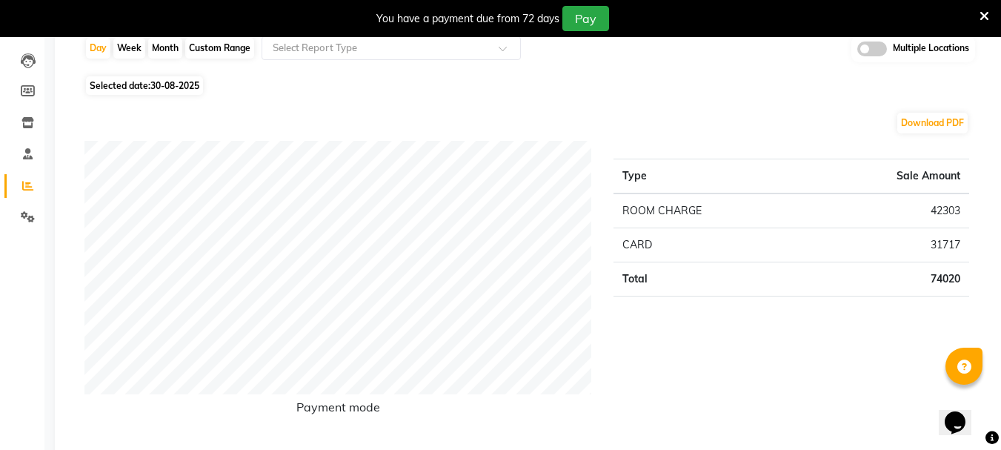
click at [171, 79] on span "Selected date: 30-08-2025" at bounding box center [144, 85] width 117 height 19
select select "8"
select select "2025"
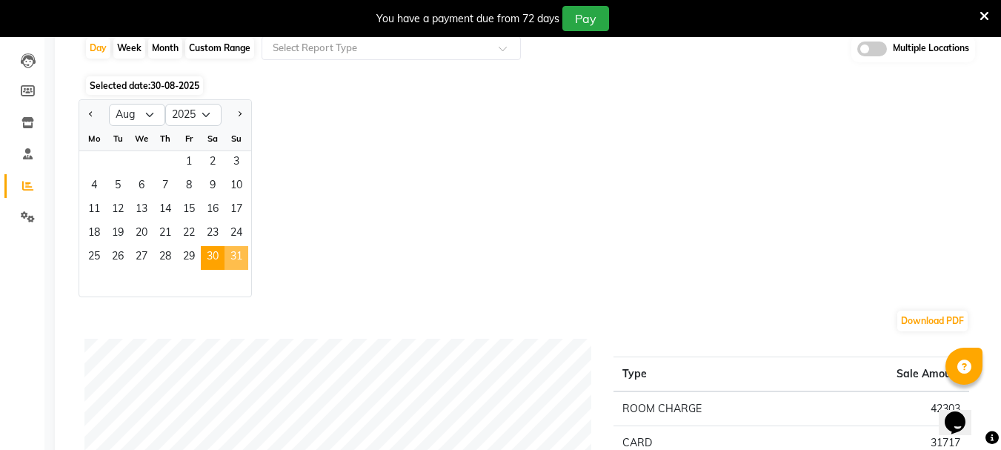
click at [233, 259] on span "31" at bounding box center [236, 258] width 24 height 24
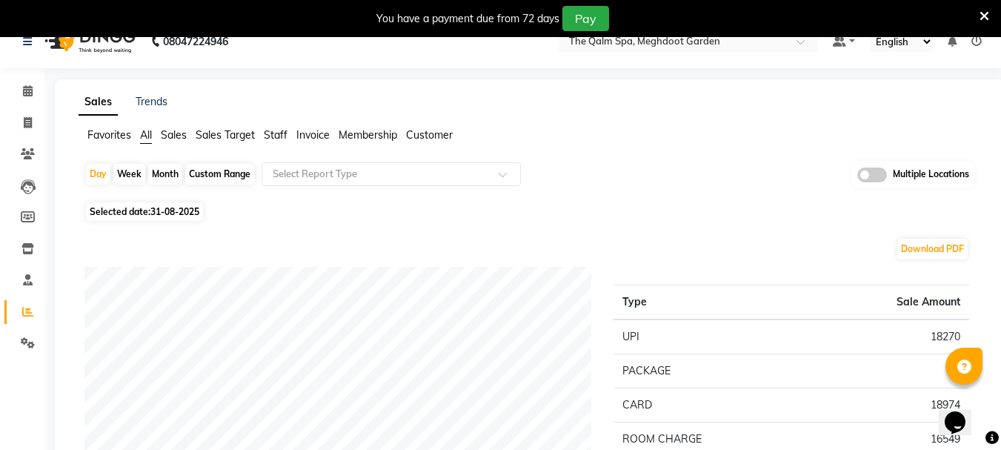
scroll to position [0, 0]
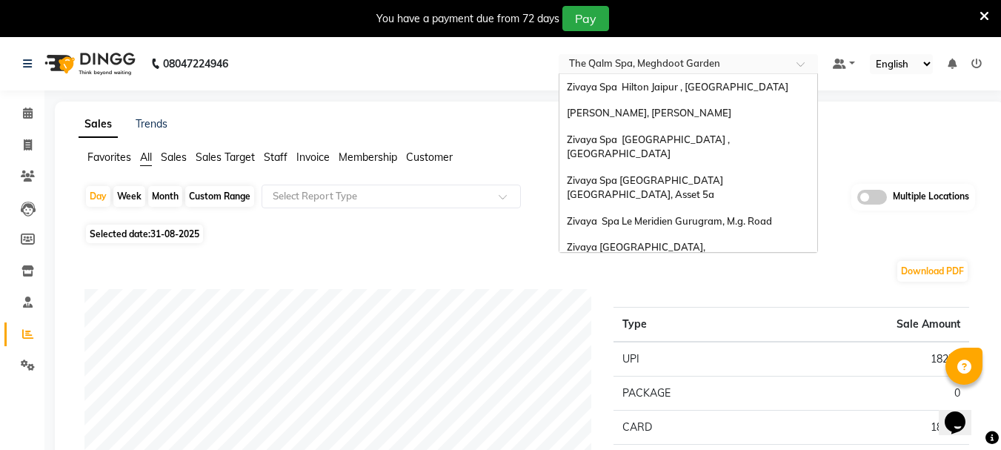
click at [650, 59] on input "text" at bounding box center [673, 65] width 215 height 15
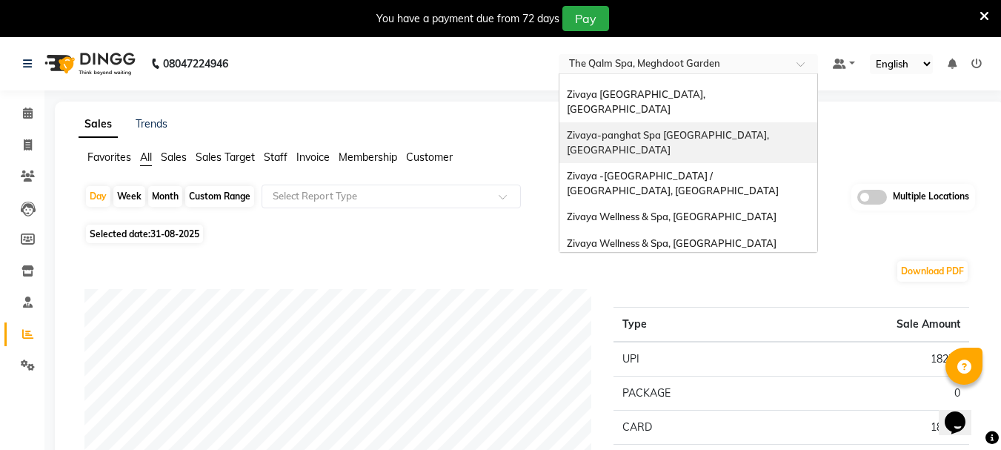
click at [713, 129] on span "Zivaya-panghat Spa [GEOGRAPHIC_DATA], [GEOGRAPHIC_DATA]" at bounding box center [669, 142] width 204 height 27
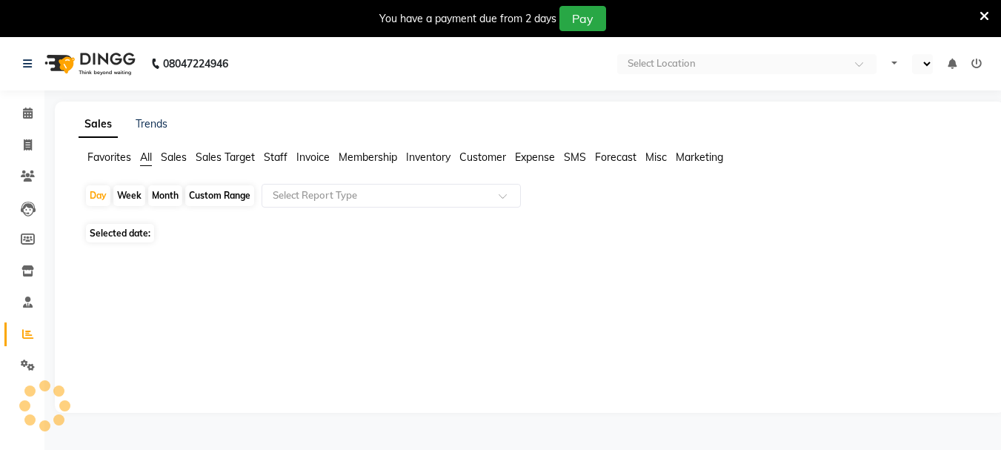
select select "en"
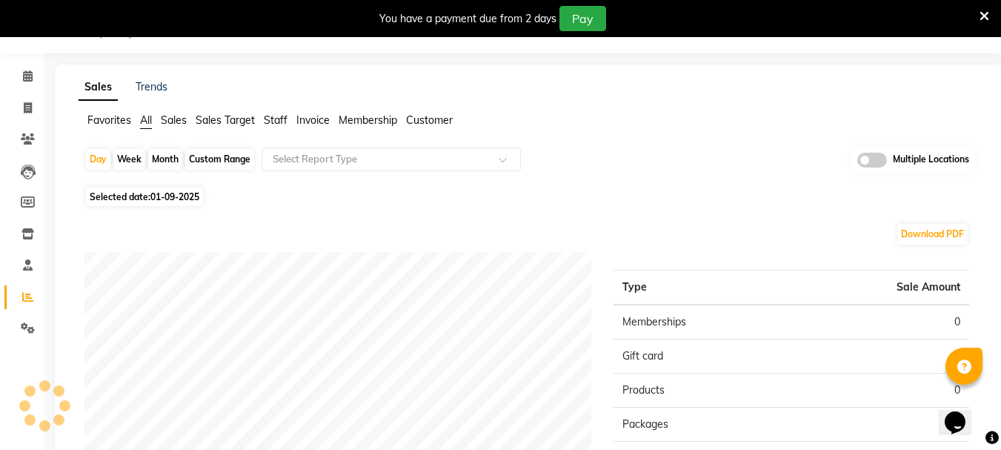
click at [168, 196] on span "01-09-2025" at bounding box center [174, 196] width 49 height 11
select select "9"
select select "2025"
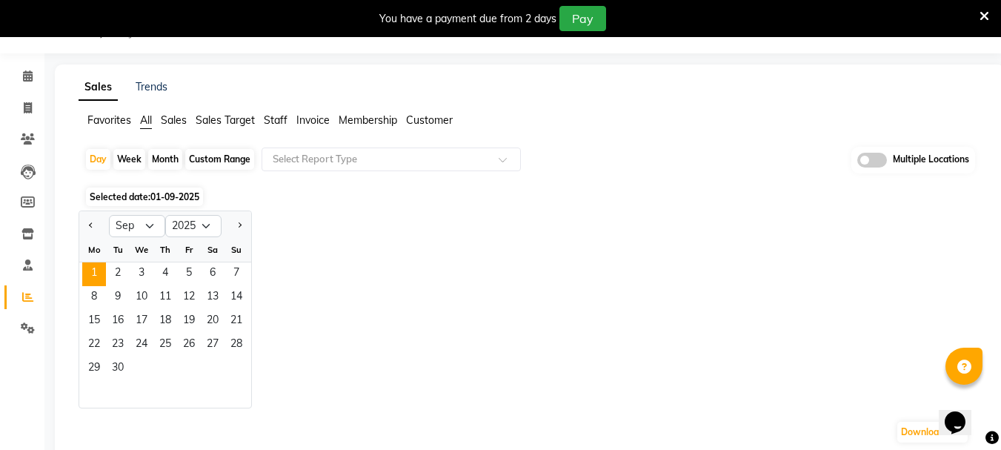
click at [79, 236] on ngb-datepicker "Jan Feb Mar Apr May Jun [DATE] Aug Sep Oct Nov [DATE] 2016 2017 2018 2019 2020 …" at bounding box center [165, 309] width 173 height 198
click at [86, 233] on button "Previous month" at bounding box center [91, 226] width 12 height 24
select select "8"
click at [188, 367] on span "29" at bounding box center [189, 369] width 24 height 24
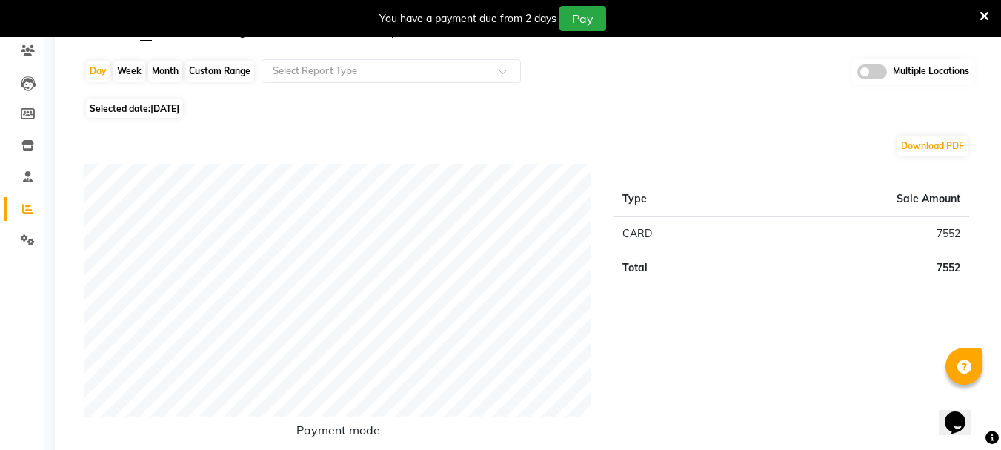
scroll to position [111, 0]
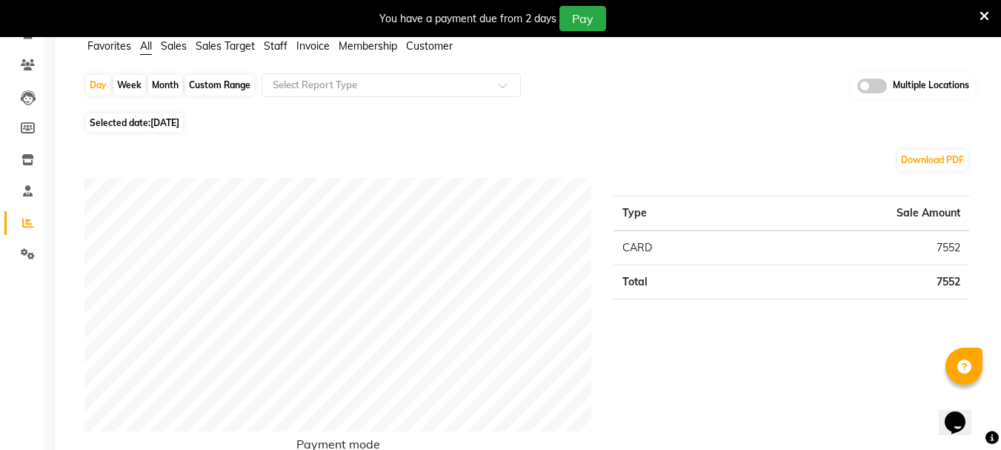
click at [179, 127] on span "[DATE]" at bounding box center [164, 122] width 29 height 11
select select "8"
select select "2025"
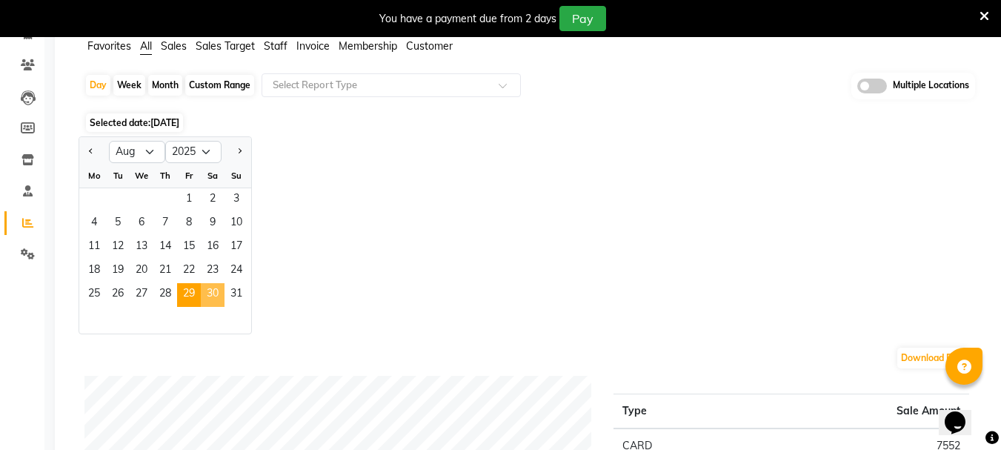
click at [216, 295] on span "30" at bounding box center [213, 295] width 24 height 24
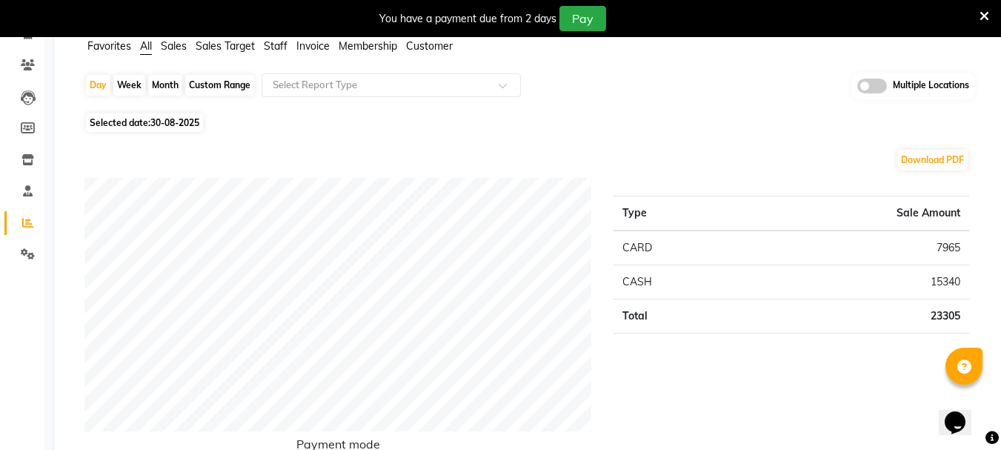
click at [167, 118] on span "30-08-2025" at bounding box center [174, 122] width 49 height 11
select select "8"
select select "2025"
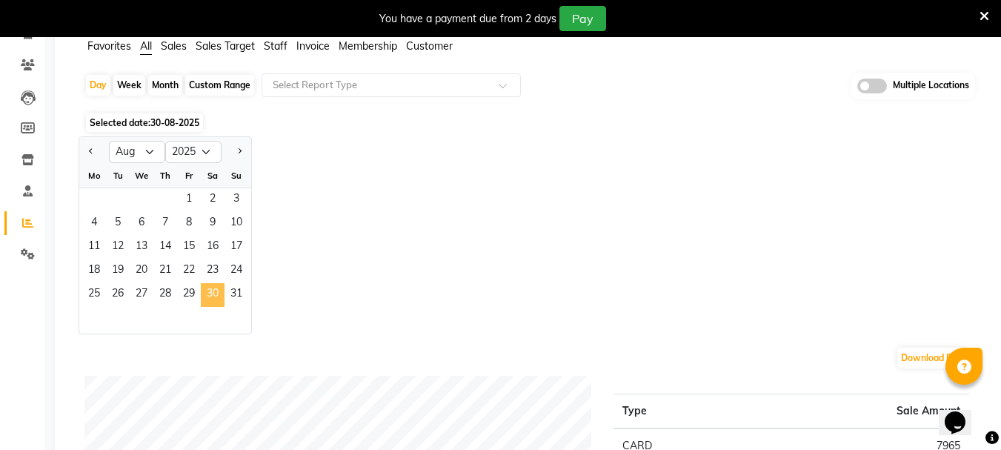
click at [221, 304] on span "30" at bounding box center [213, 295] width 24 height 24
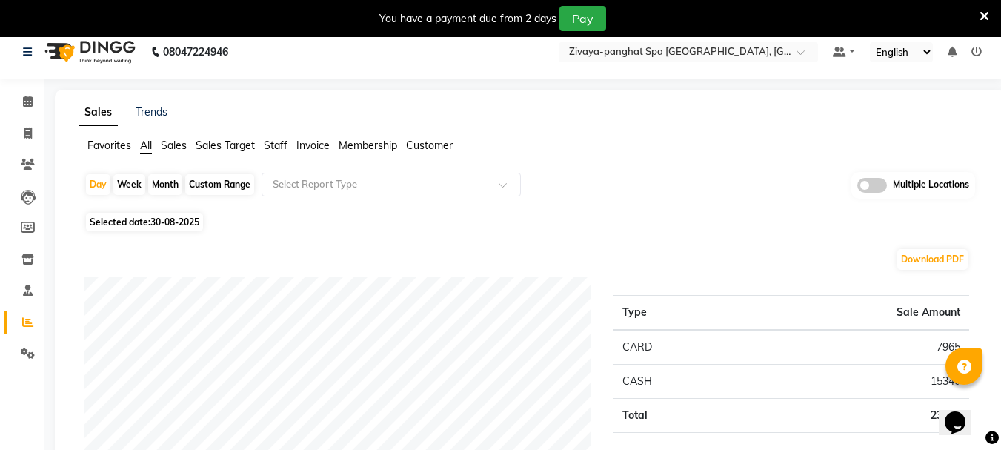
scroll to position [0, 0]
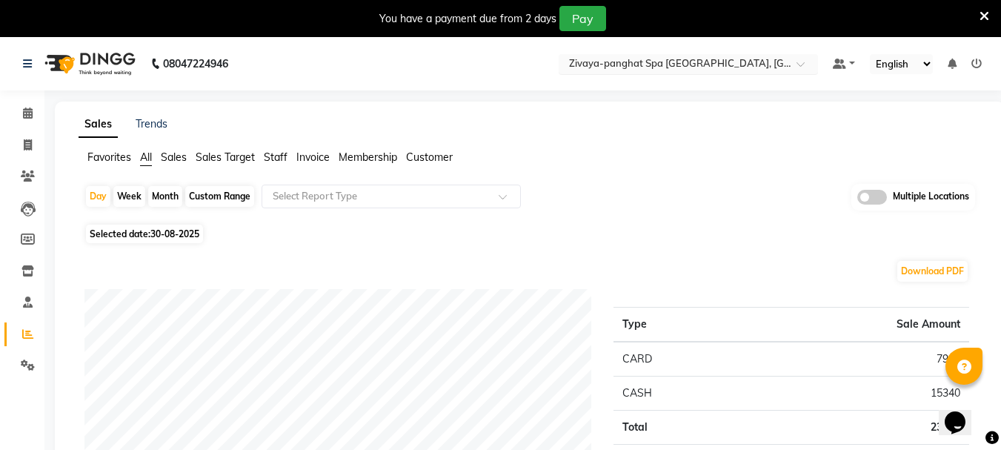
click at [686, 61] on input "text" at bounding box center [673, 65] width 215 height 15
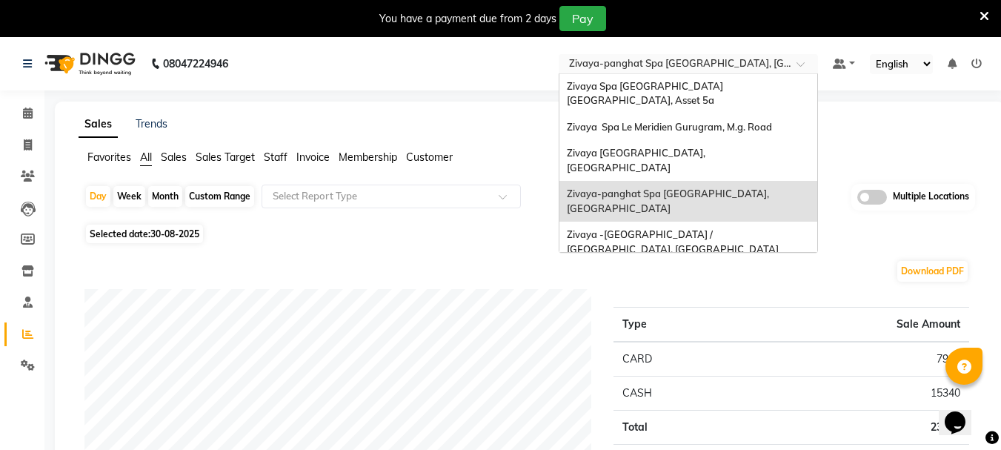
scroll to position [4, 0]
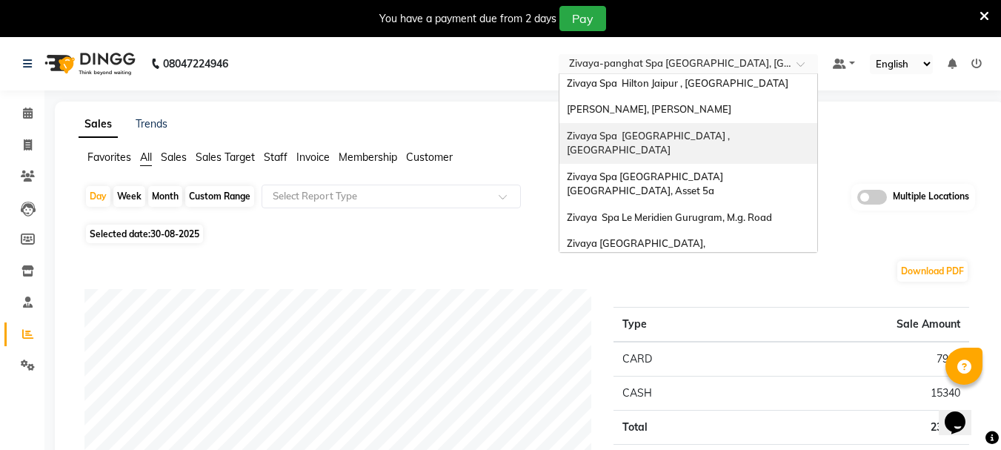
click at [684, 130] on span "Zivaya Spa [GEOGRAPHIC_DATA] , [GEOGRAPHIC_DATA]" at bounding box center [649, 143] width 165 height 27
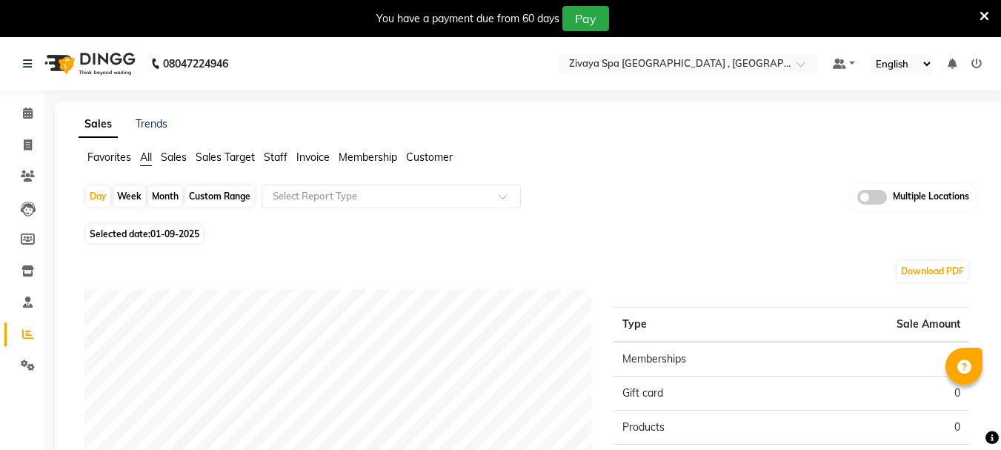
click at [130, 231] on span "Selected date: [DATE]" at bounding box center [144, 233] width 117 height 19
select select "9"
select select "2025"
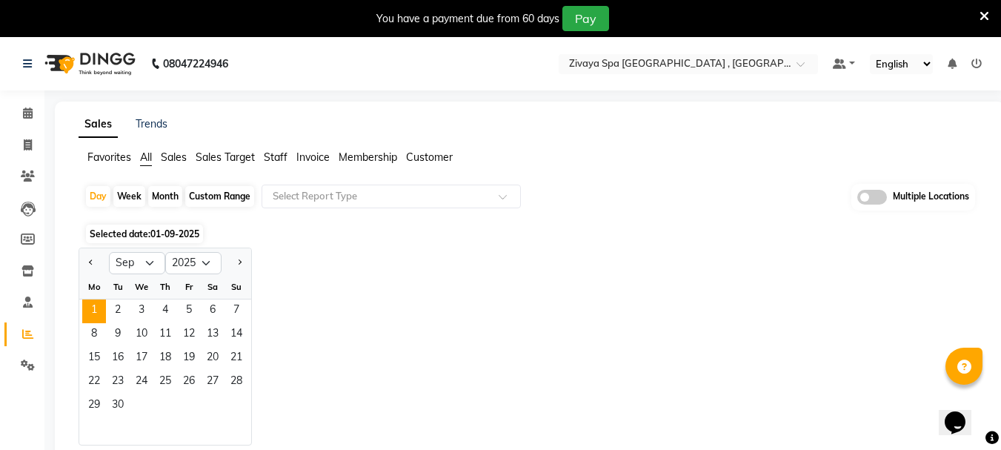
click at [99, 271] on div at bounding box center [94, 263] width 30 height 24
click at [94, 266] on button "Previous month" at bounding box center [91, 263] width 12 height 24
click at [241, 266] on button "Next month" at bounding box center [239, 263] width 12 height 24
click at [96, 260] on button "Previous month" at bounding box center [91, 263] width 12 height 24
select select "8"
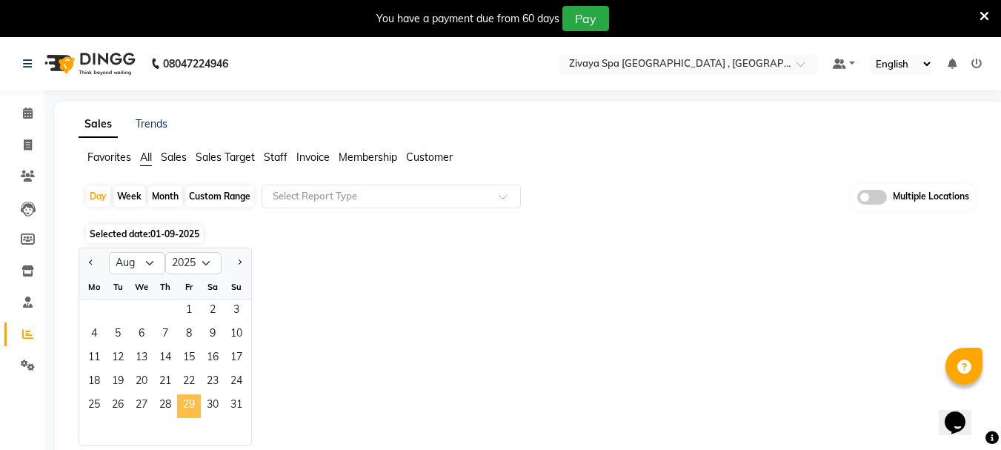
click at [196, 399] on span "29" at bounding box center [189, 406] width 24 height 24
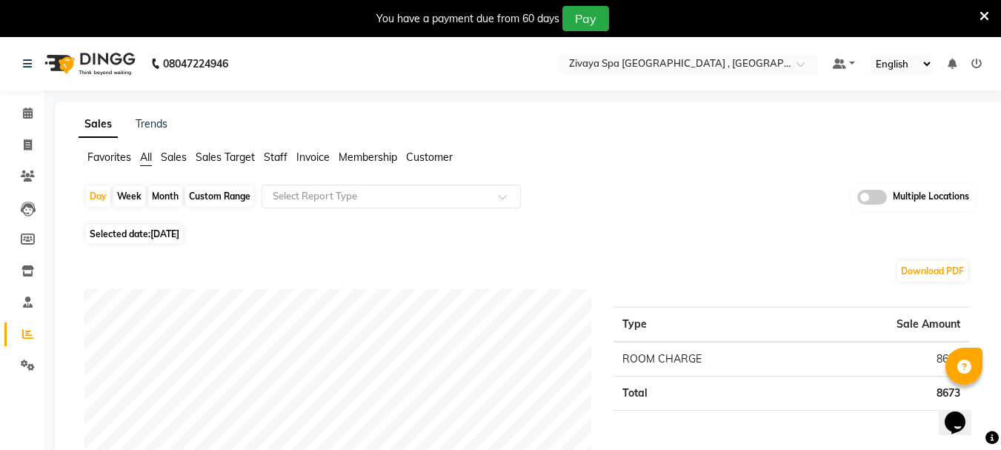
scroll to position [74, 0]
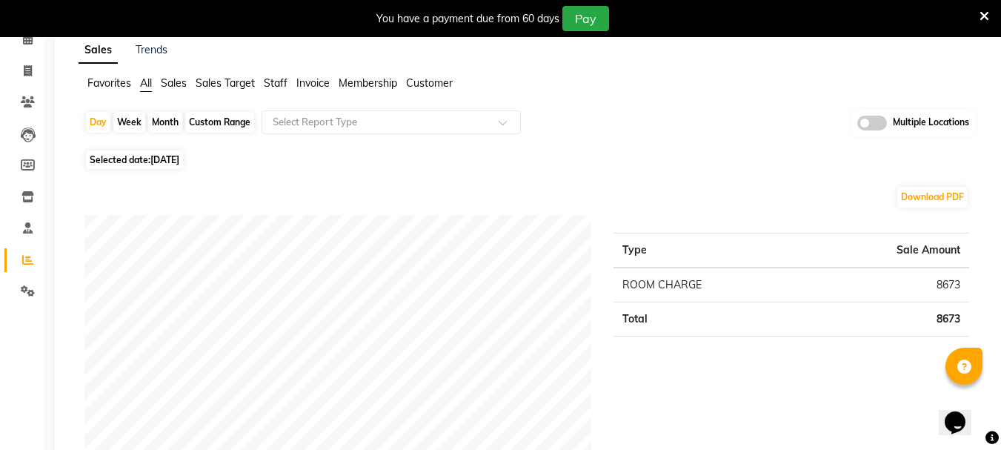
click at [118, 161] on span "Selected date: 29-08-2025" at bounding box center [134, 159] width 97 height 19
select select "8"
select select "2025"
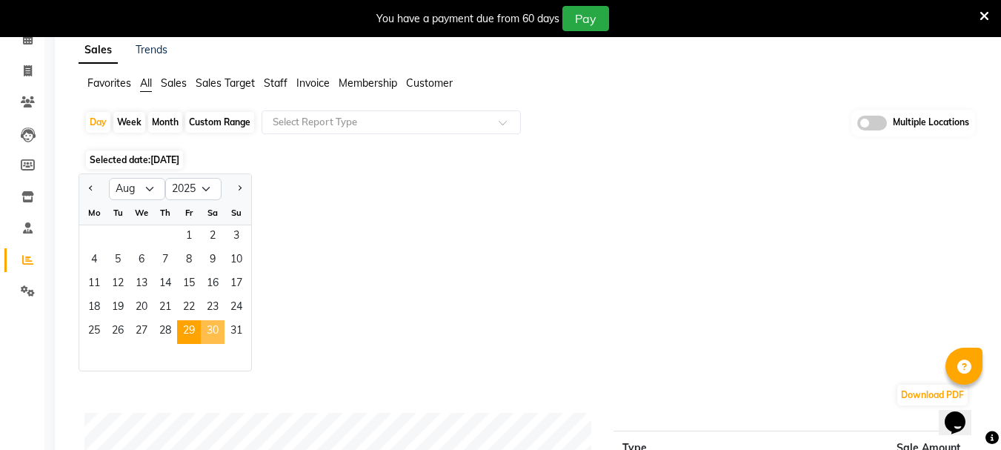
drag, startPoint x: 221, startPoint y: 340, endPoint x: 178, endPoint y: 197, distance: 149.3
click at [220, 339] on span "30" at bounding box center [213, 332] width 24 height 24
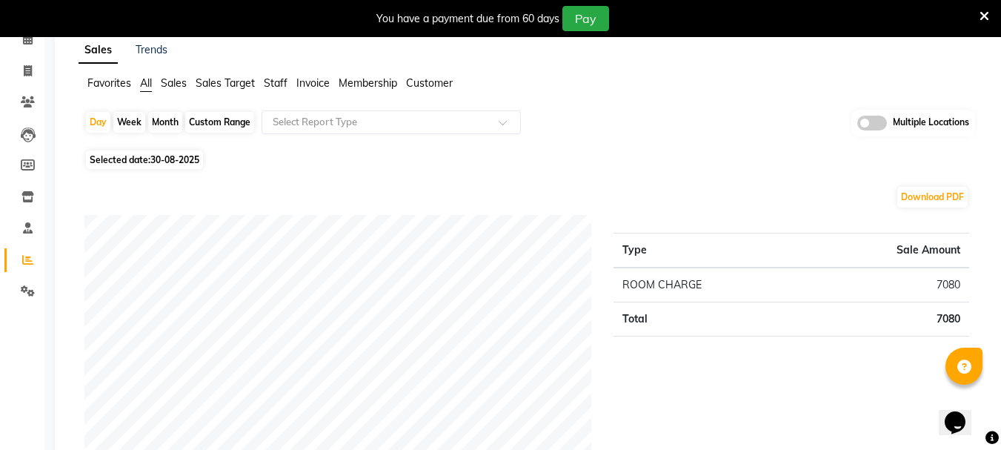
click at [153, 157] on span "30-08-2025" at bounding box center [174, 159] width 49 height 11
select select "8"
select select "2025"
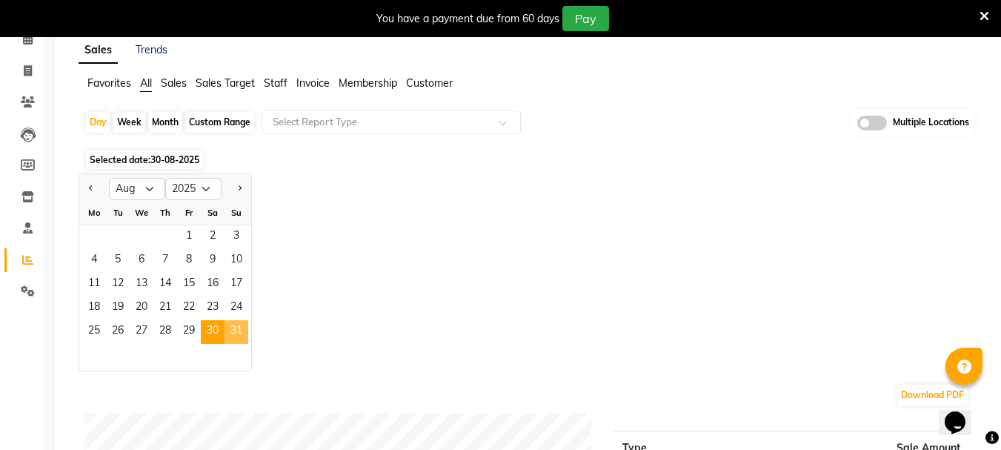
click at [235, 331] on span "31" at bounding box center [236, 332] width 24 height 24
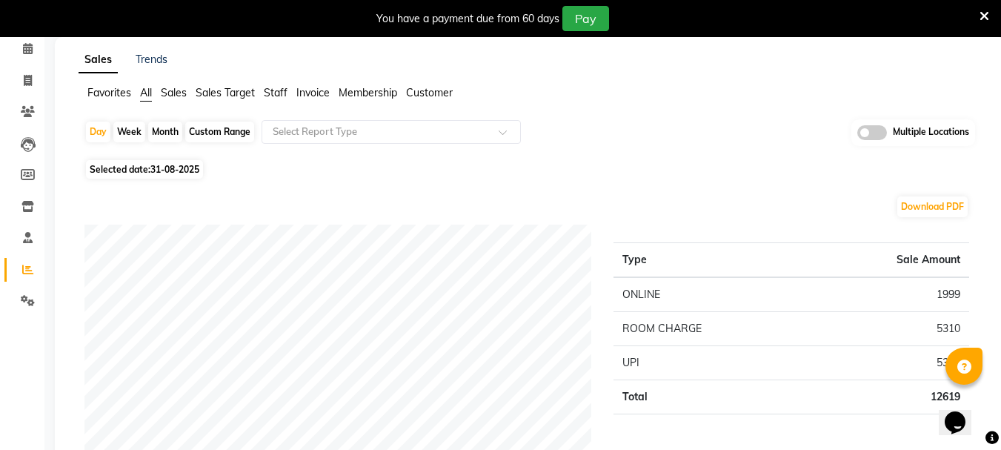
scroll to position [0, 0]
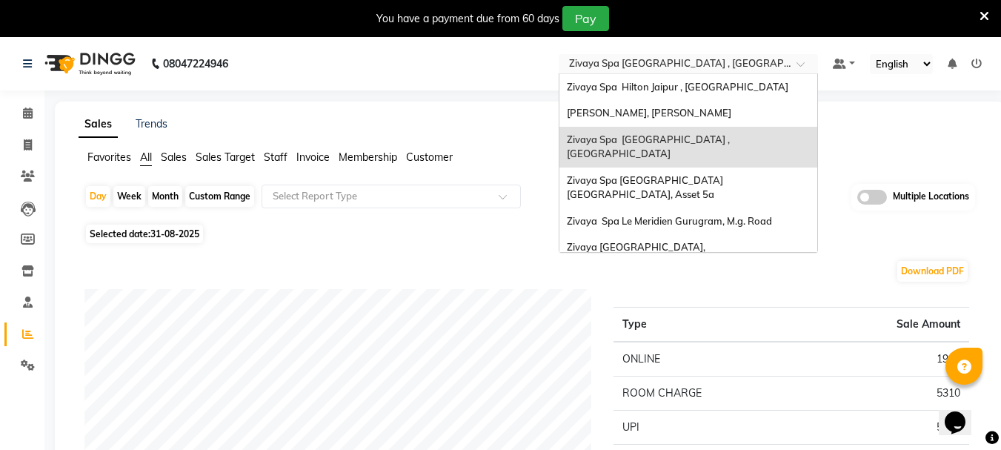
click at [678, 54] on div "Select Location × Zivaya Spa The Ummed Ahmedabad , Hansol" at bounding box center [687, 64] width 259 height 20
click at [712, 208] on div "Zivaya Spa Le Meridien Gurugram, M.g. Road" at bounding box center [688, 221] width 258 height 27
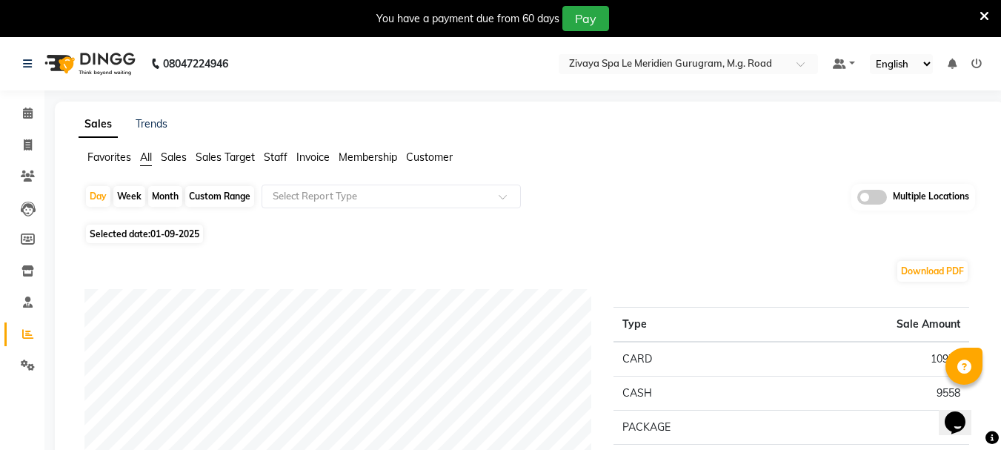
click at [229, 189] on div "Custom Range" at bounding box center [219, 196] width 69 height 21
select select "9"
select select "2025"
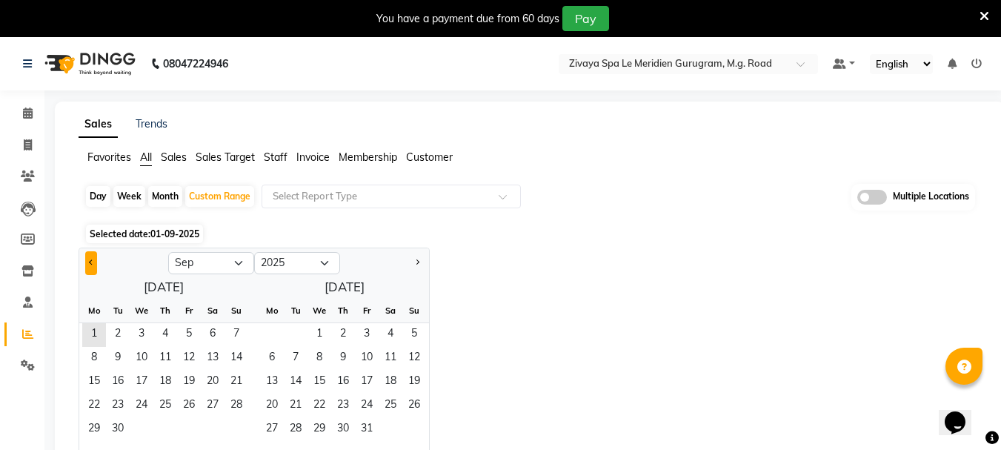
click at [89, 259] on button "Previous month" at bounding box center [91, 263] width 12 height 24
select select "8"
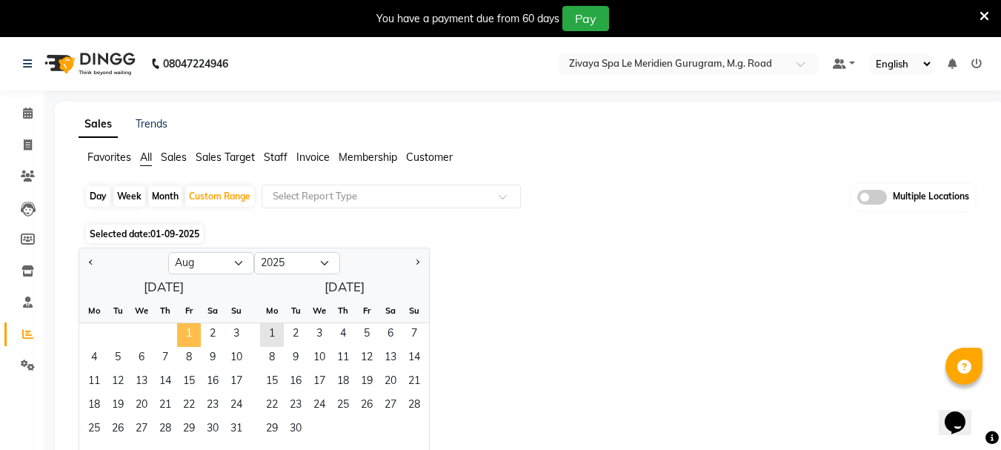
click at [190, 333] on span "1" at bounding box center [189, 335] width 24 height 24
click at [234, 423] on span "31" at bounding box center [236, 430] width 24 height 24
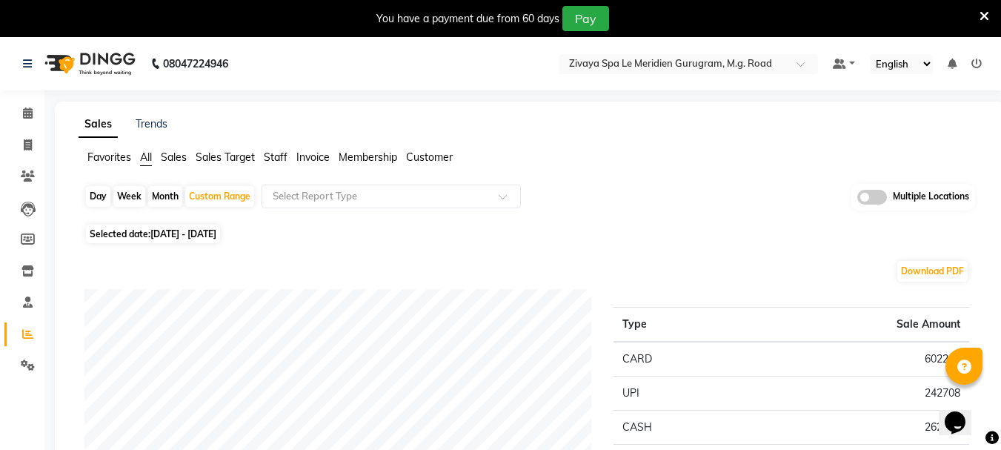
click at [210, 232] on span "[DATE] - [DATE]" at bounding box center [183, 233] width 66 height 11
select select "8"
select select "2025"
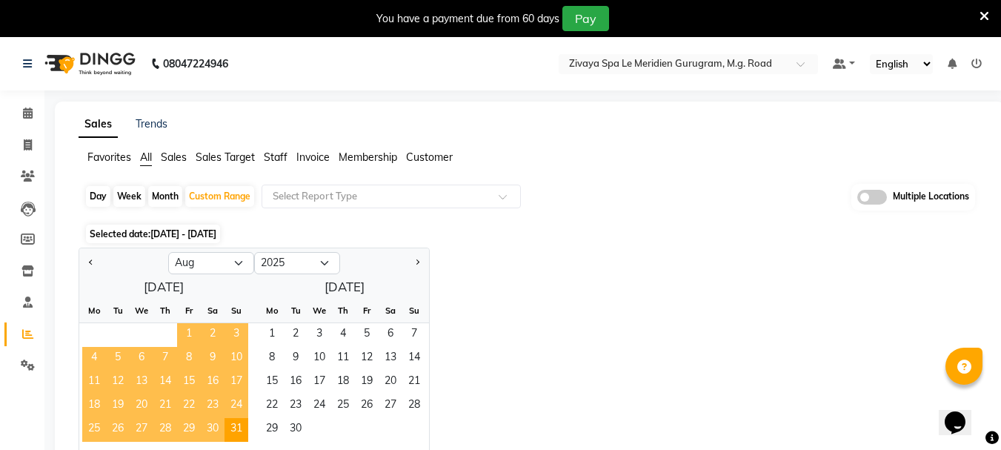
click at [190, 332] on span "1" at bounding box center [189, 335] width 24 height 24
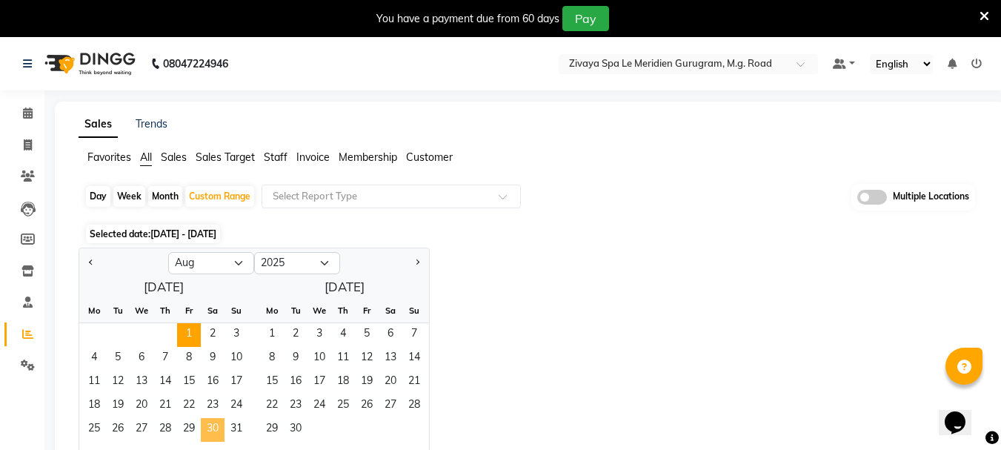
click at [215, 423] on span "30" at bounding box center [213, 430] width 24 height 24
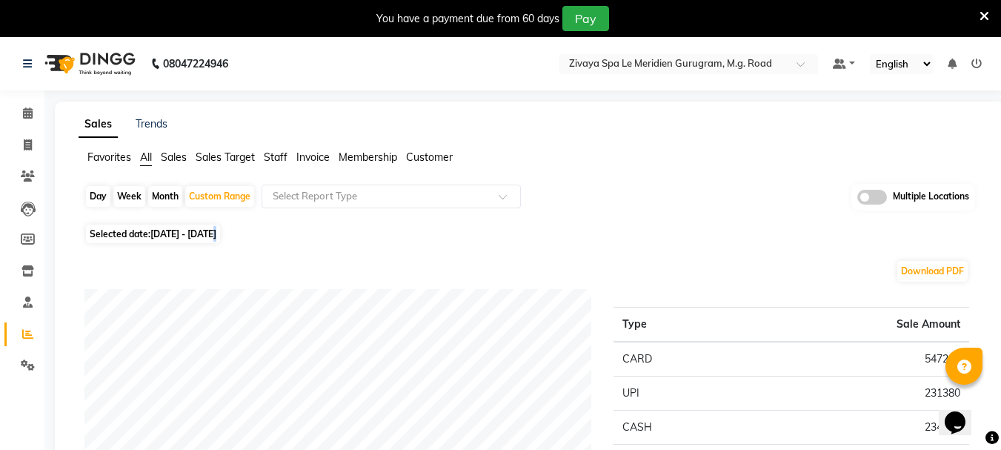
click at [216, 230] on span "[DATE] - [DATE]" at bounding box center [183, 233] width 66 height 11
select select "8"
select select "2025"
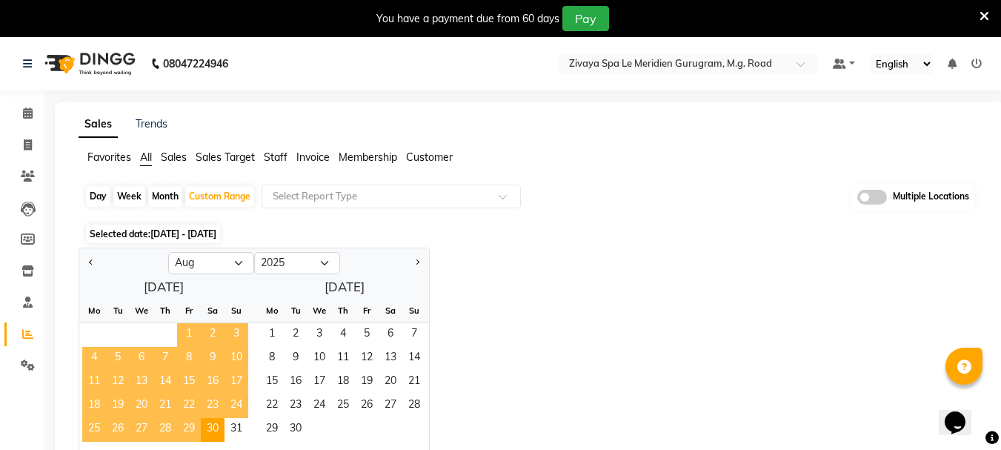
click at [192, 330] on span "1" at bounding box center [189, 335] width 24 height 24
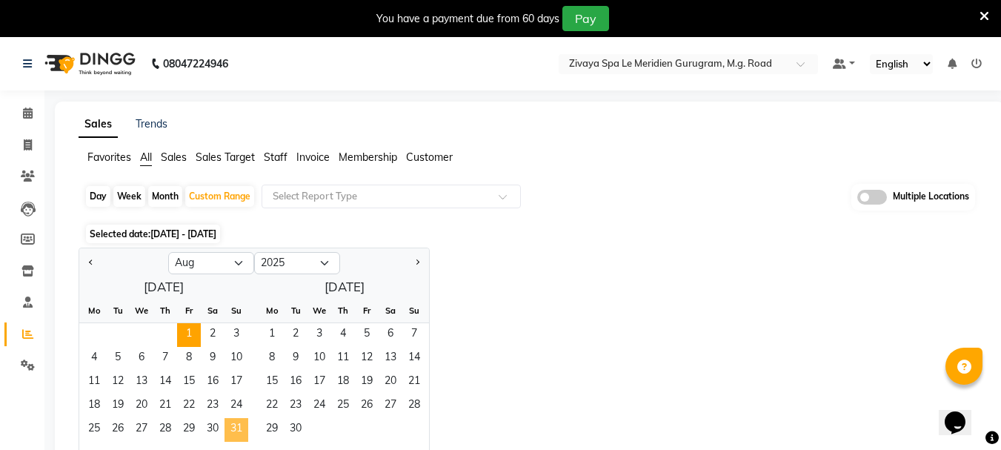
click at [244, 419] on span "31" at bounding box center [236, 430] width 24 height 24
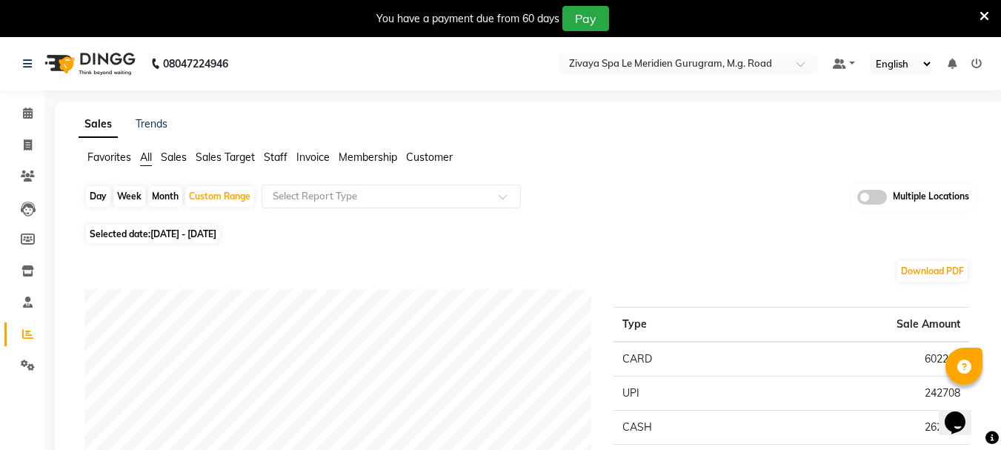
click at [970, 67] on ul "Default Panel My Panel English ENGLISH Español العربية मराठी हिंदी ગુજરાતી தமிழ…" at bounding box center [907, 64] width 164 height 20
click at [981, 62] on icon at bounding box center [976, 64] width 10 height 10
